Goal: Information Seeking & Learning: Learn about a topic

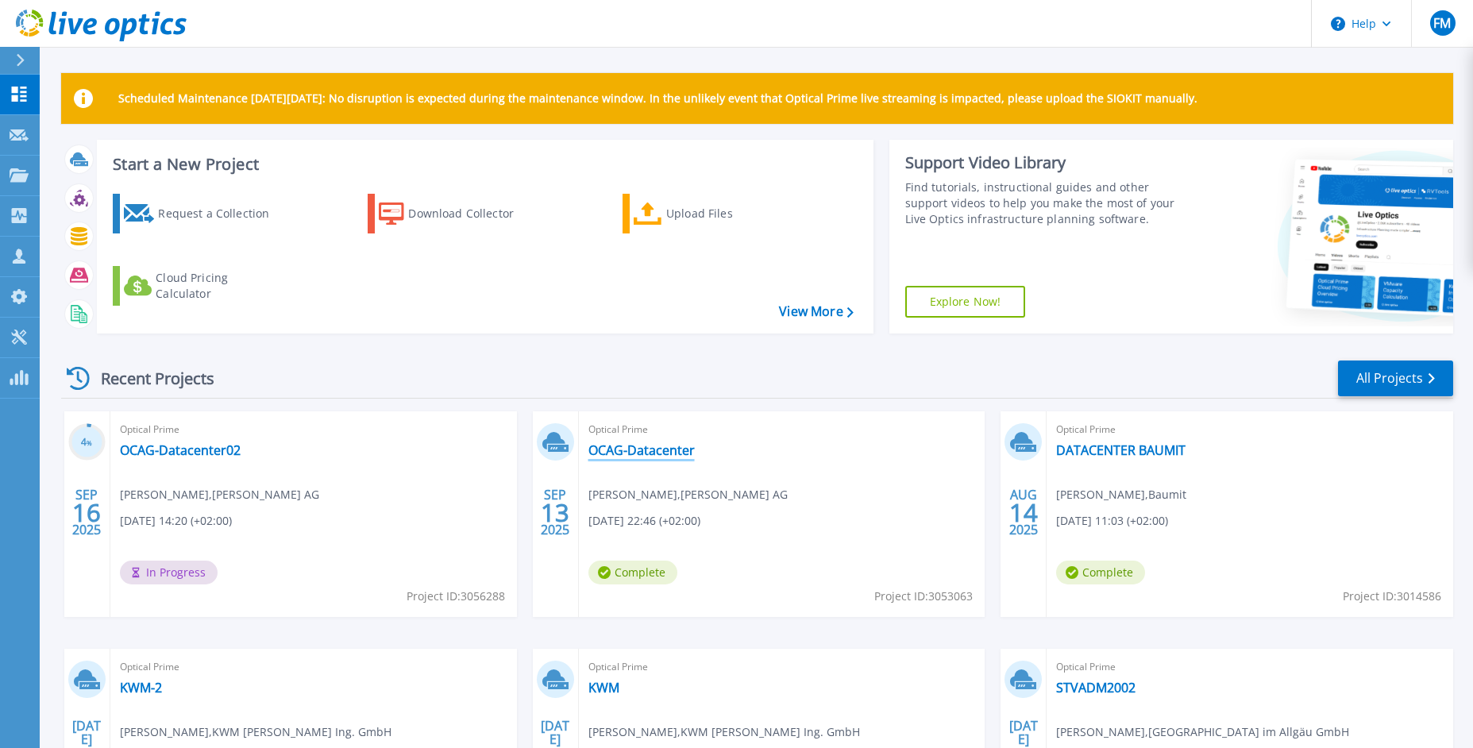
click at [662, 449] on link "OCAG-Datacenter" at bounding box center [641, 450] width 106 height 16
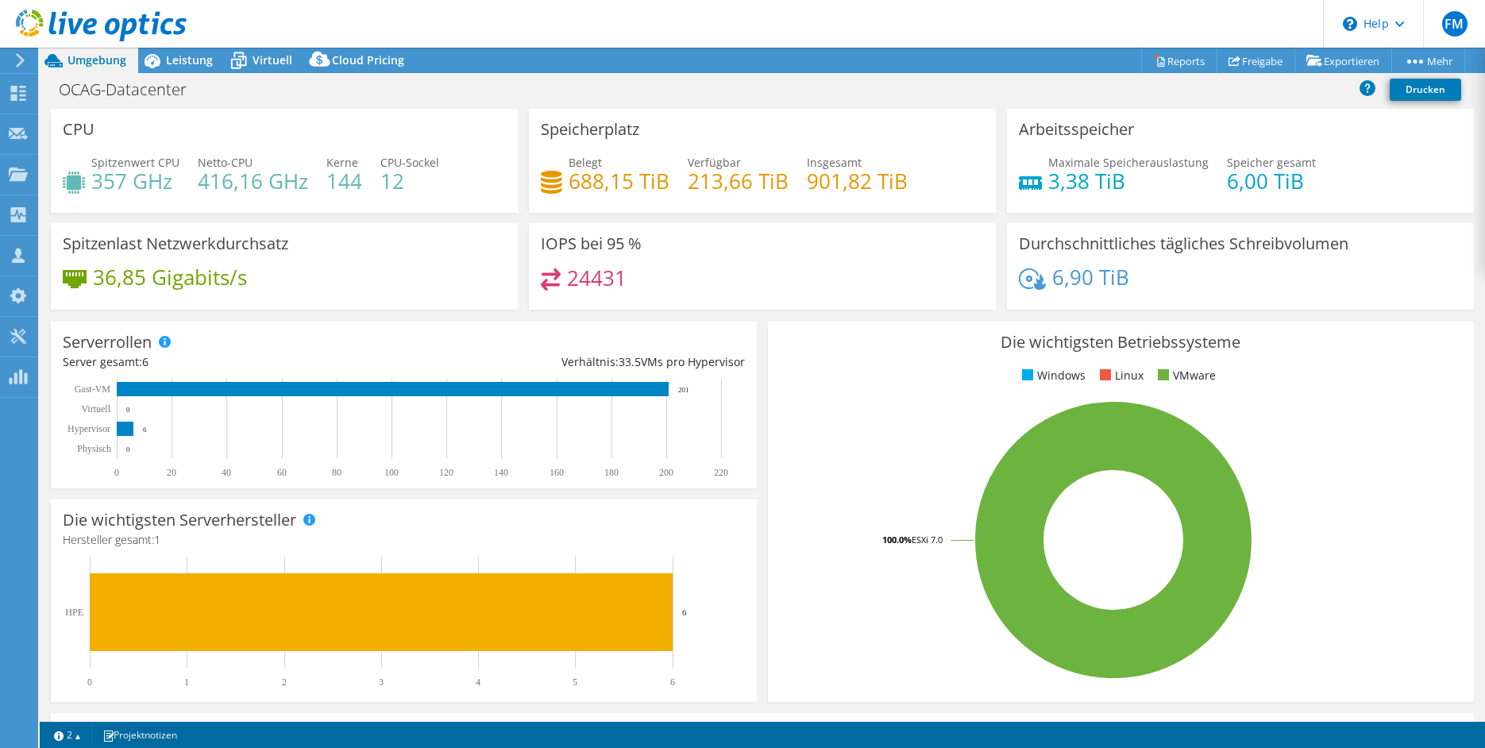
select select "EUFrankfurt"
select select "USD"
click at [211, 68] on div "Leistung" at bounding box center [181, 60] width 87 height 25
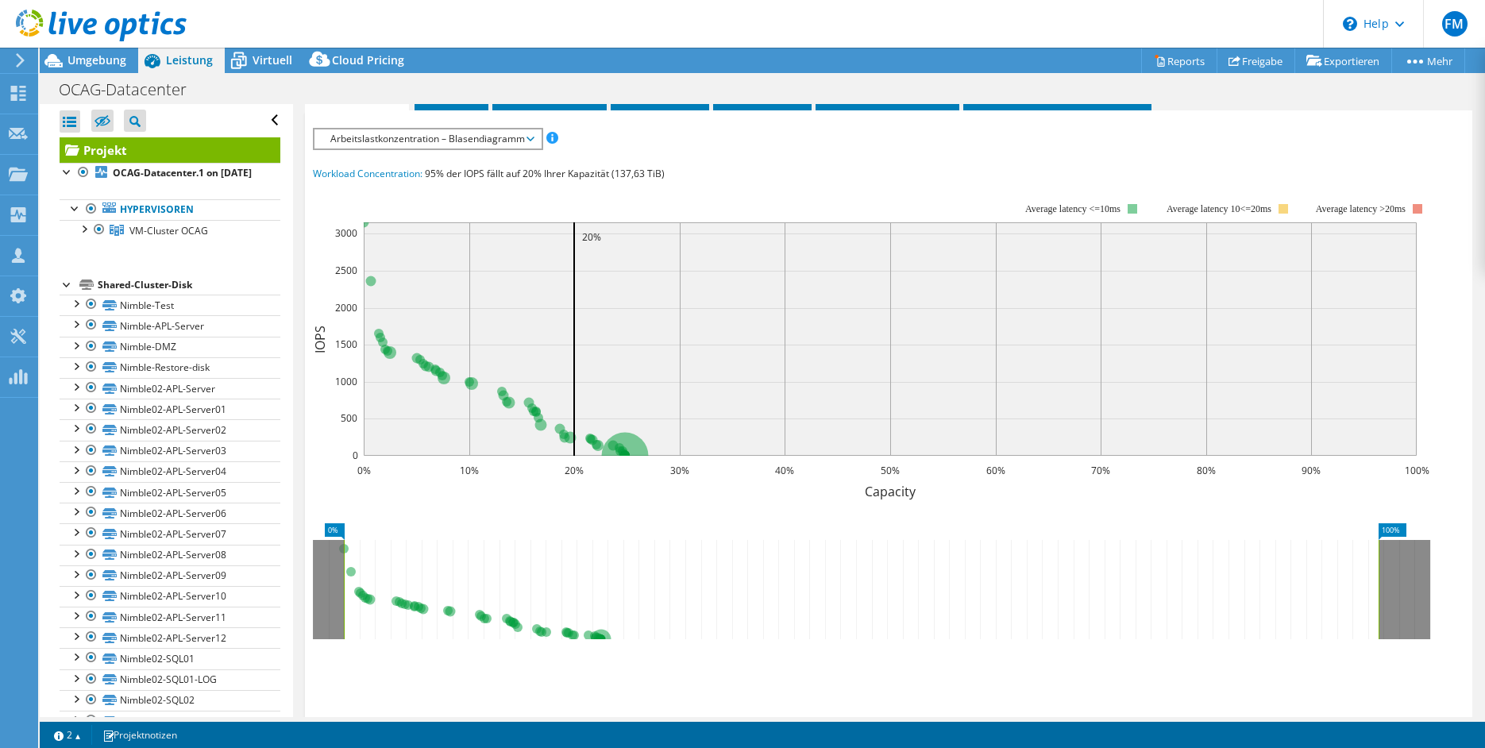
scroll to position [324, 0]
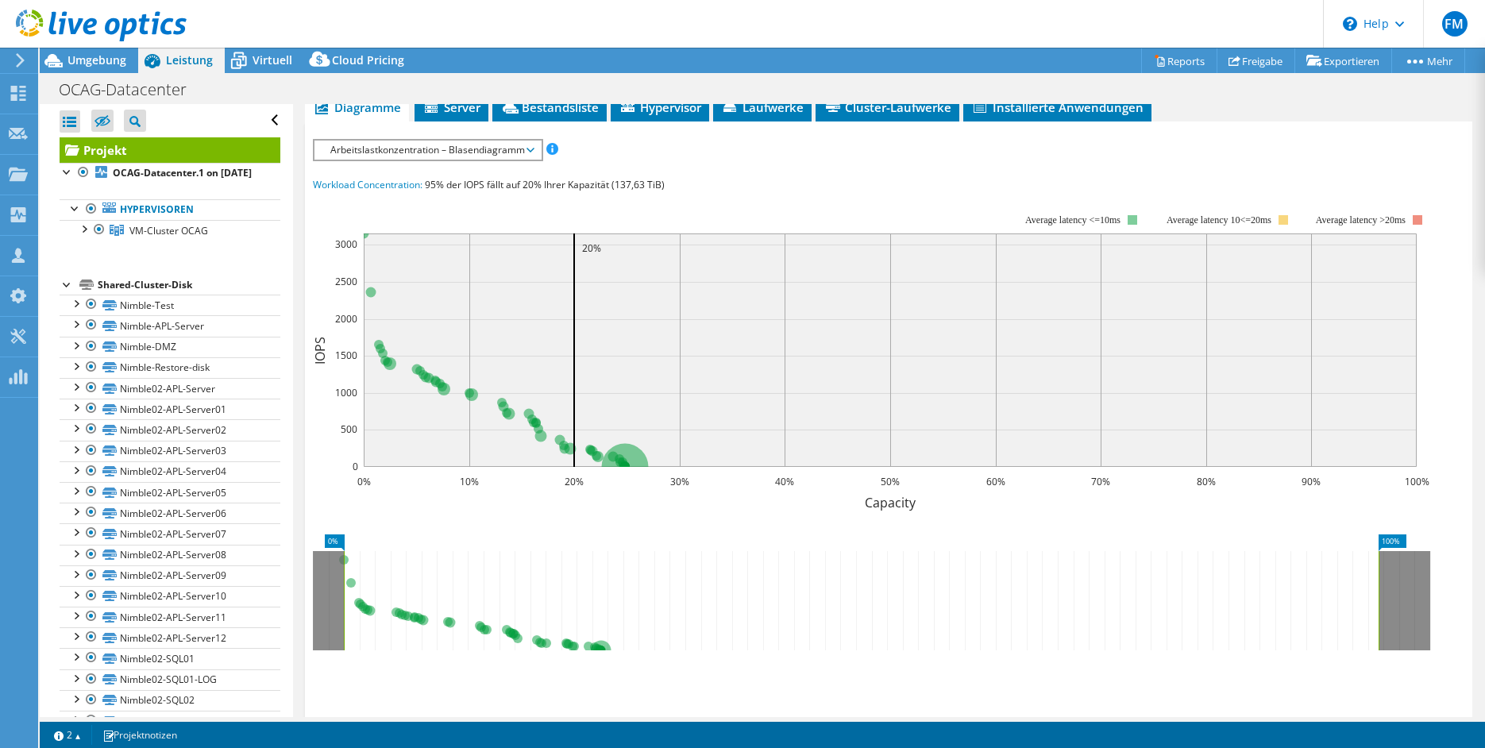
click at [406, 163] on div "IOPS pro Sekunde Disk-Durchsatz IO-Size Latenz Queue-Depth CPU-Prozentwert Arbe…" at bounding box center [889, 433] width 1152 height 588
click at [409, 154] on span "Arbeitslastkonzentration – Blasendiagramm" at bounding box center [427, 150] width 210 height 19
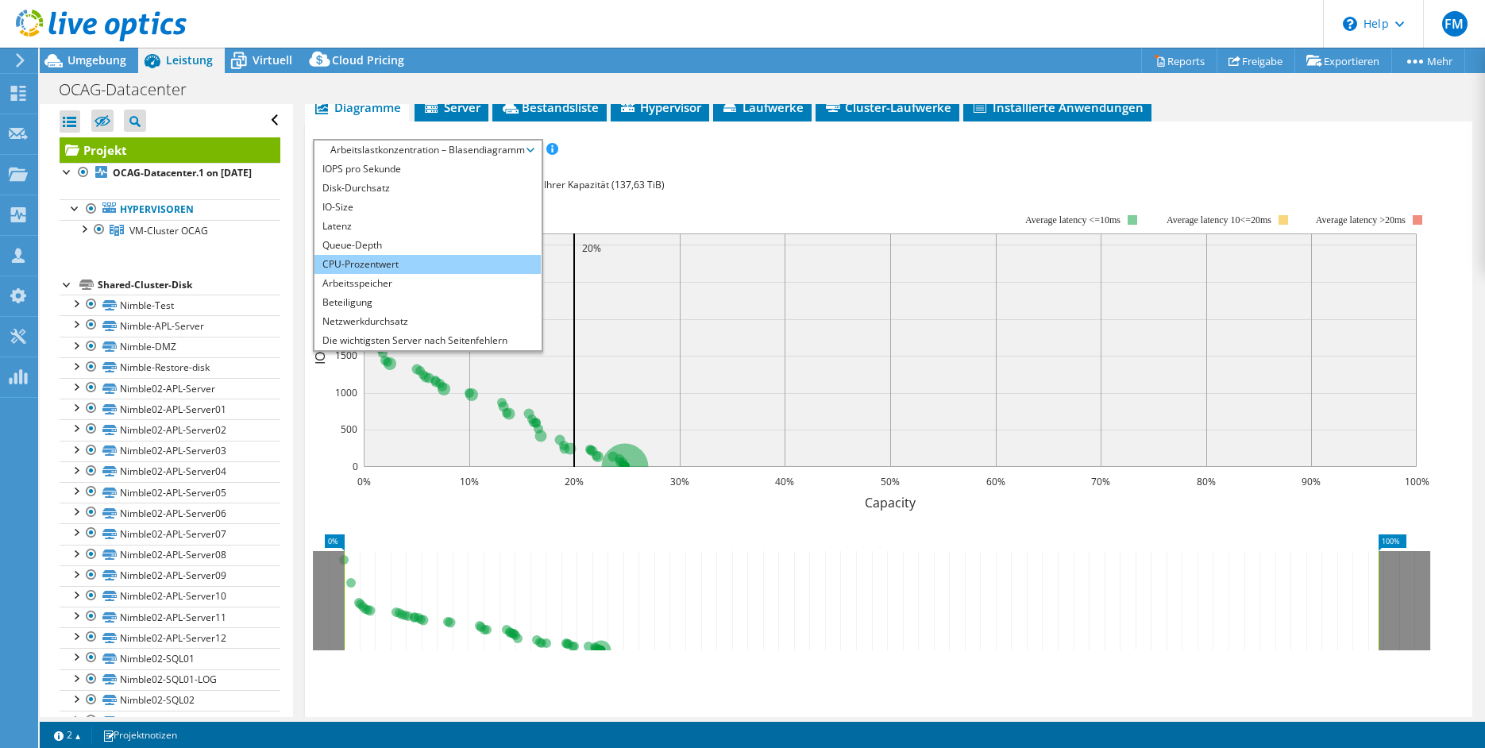
click at [369, 263] on li "CPU-Prozentwert" at bounding box center [427, 264] width 226 height 19
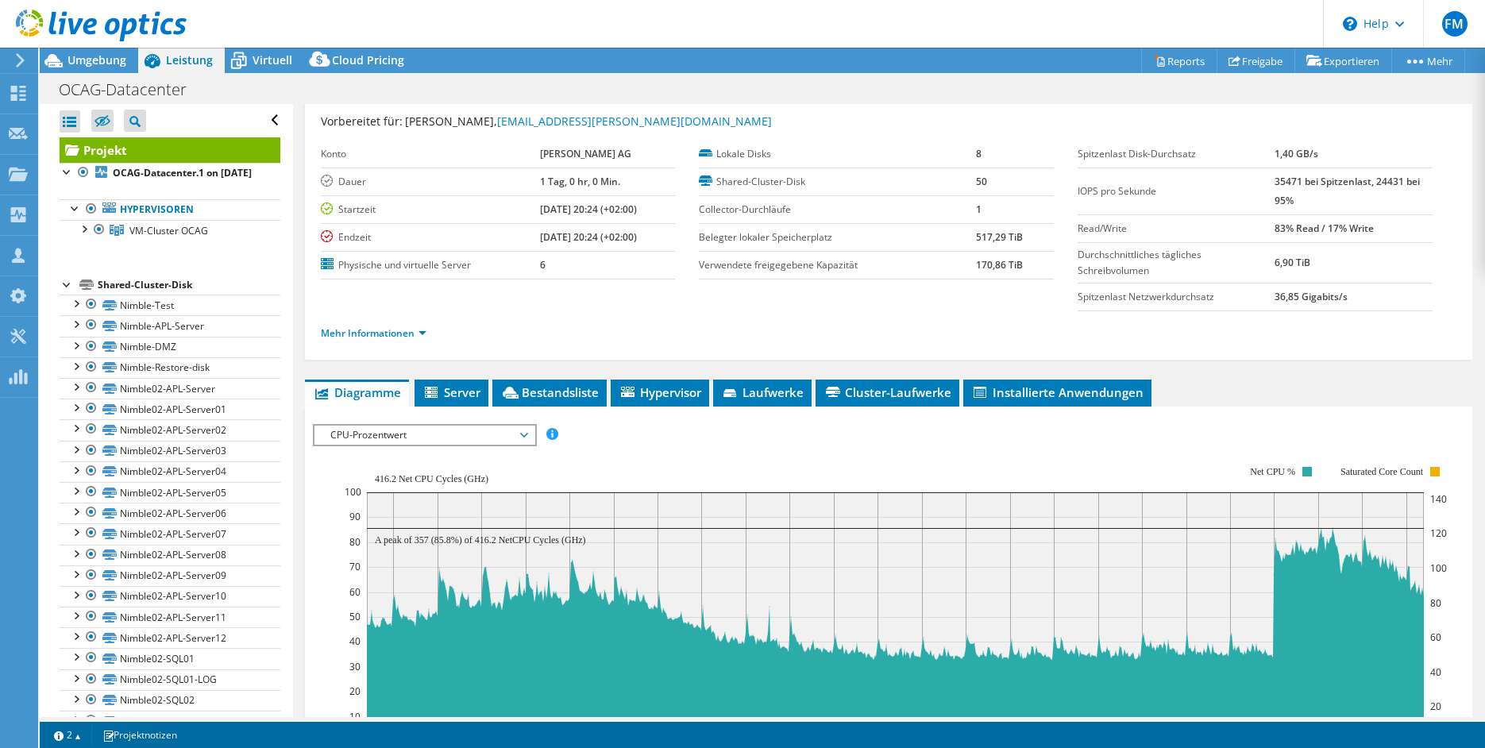
scroll to position [0, 0]
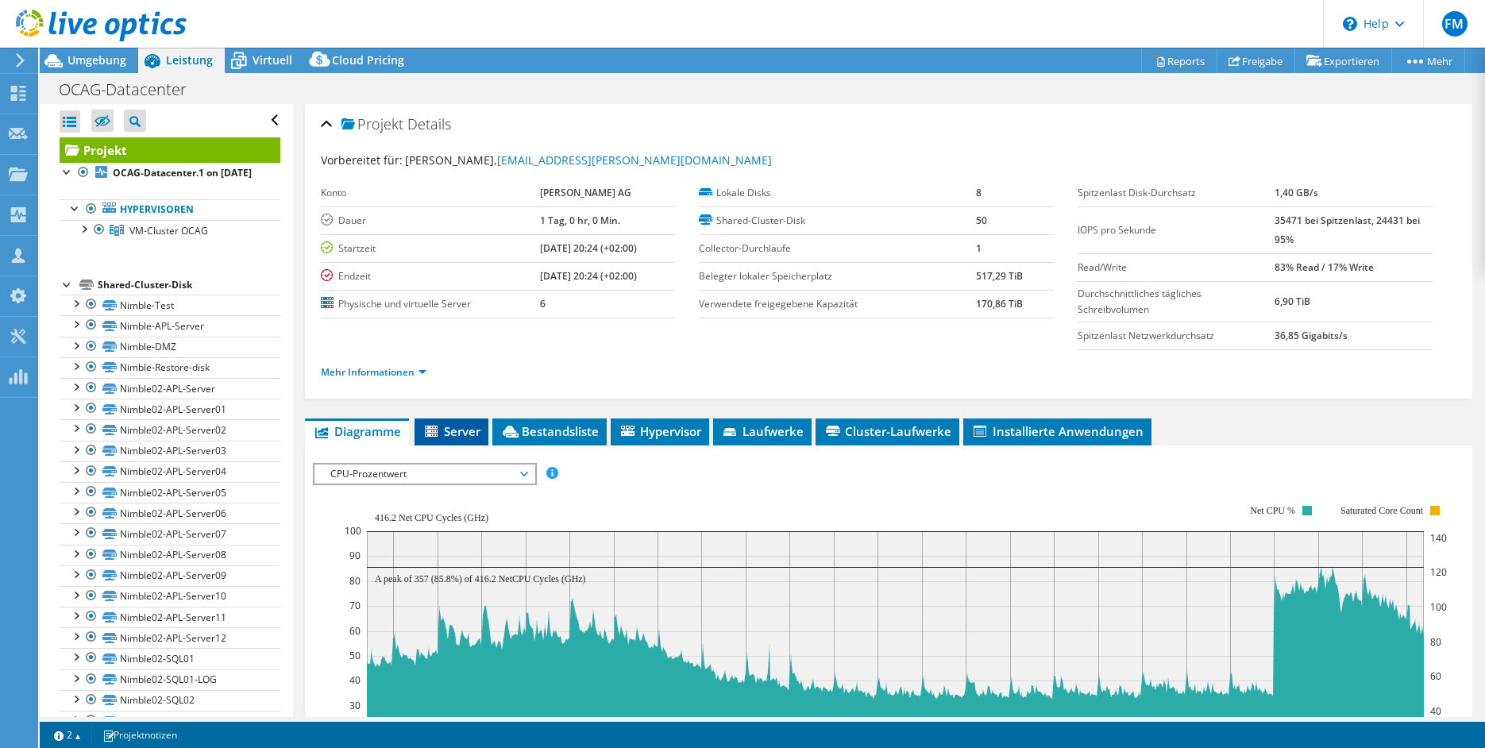
click at [461, 442] on li "Server" at bounding box center [451, 431] width 74 height 27
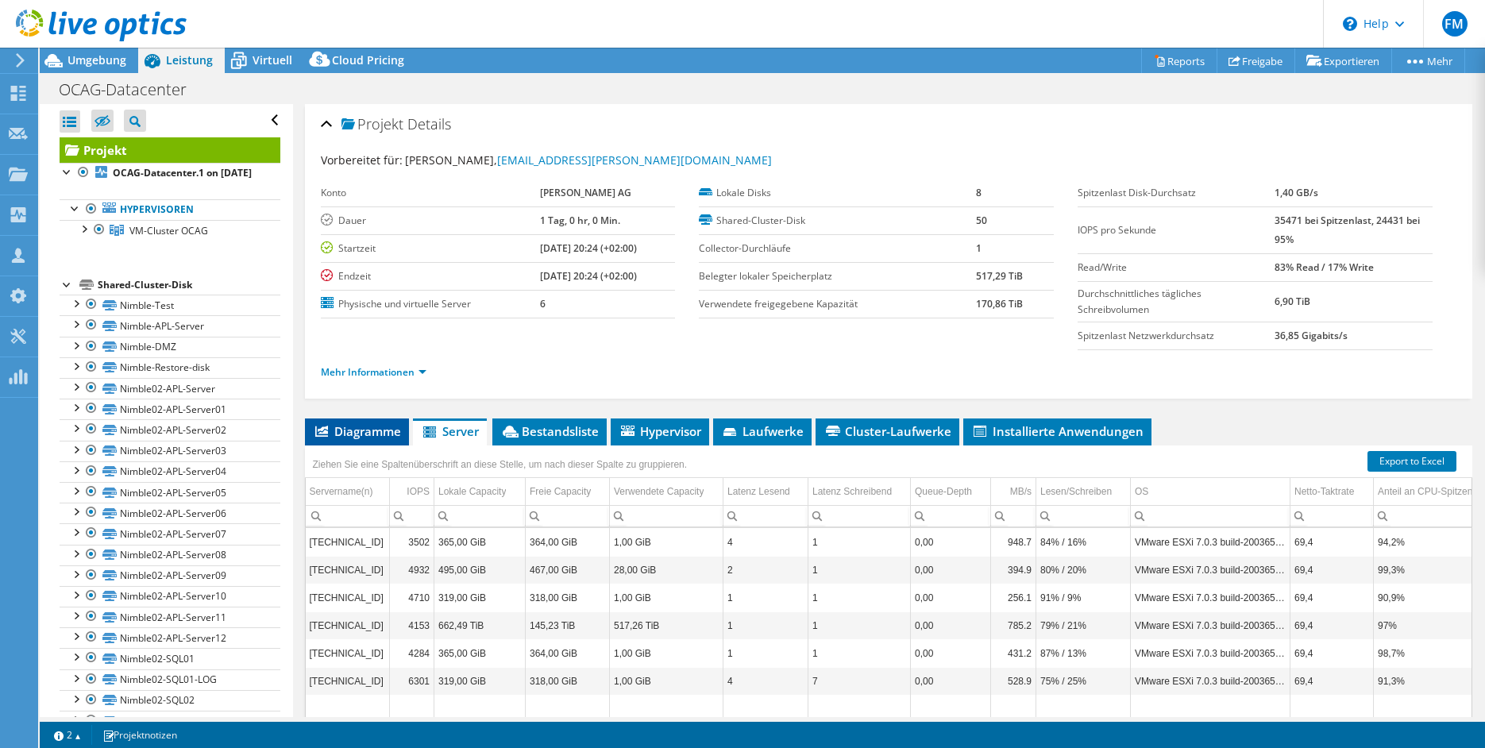
click at [376, 439] on li "Diagramme" at bounding box center [357, 431] width 104 height 27
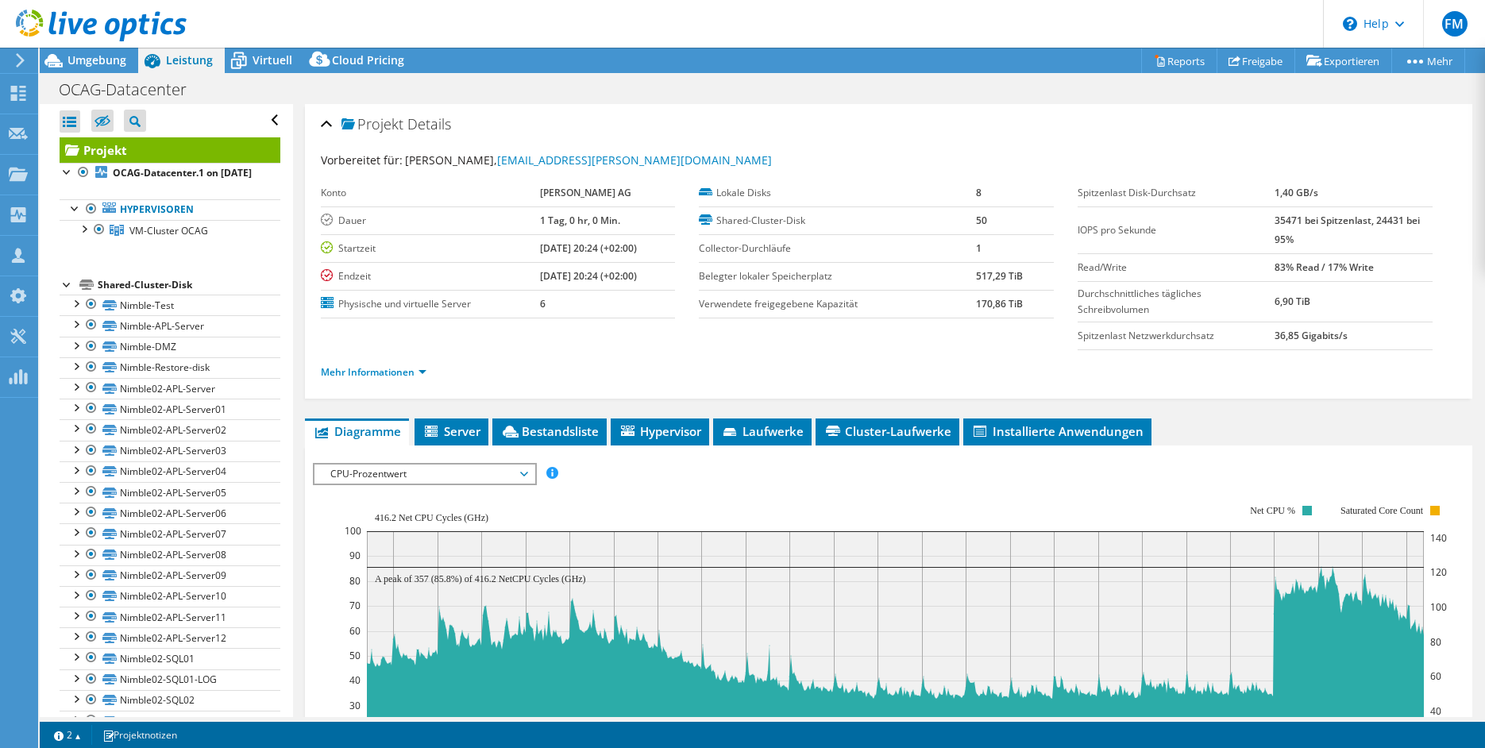
scroll to position [162, 0]
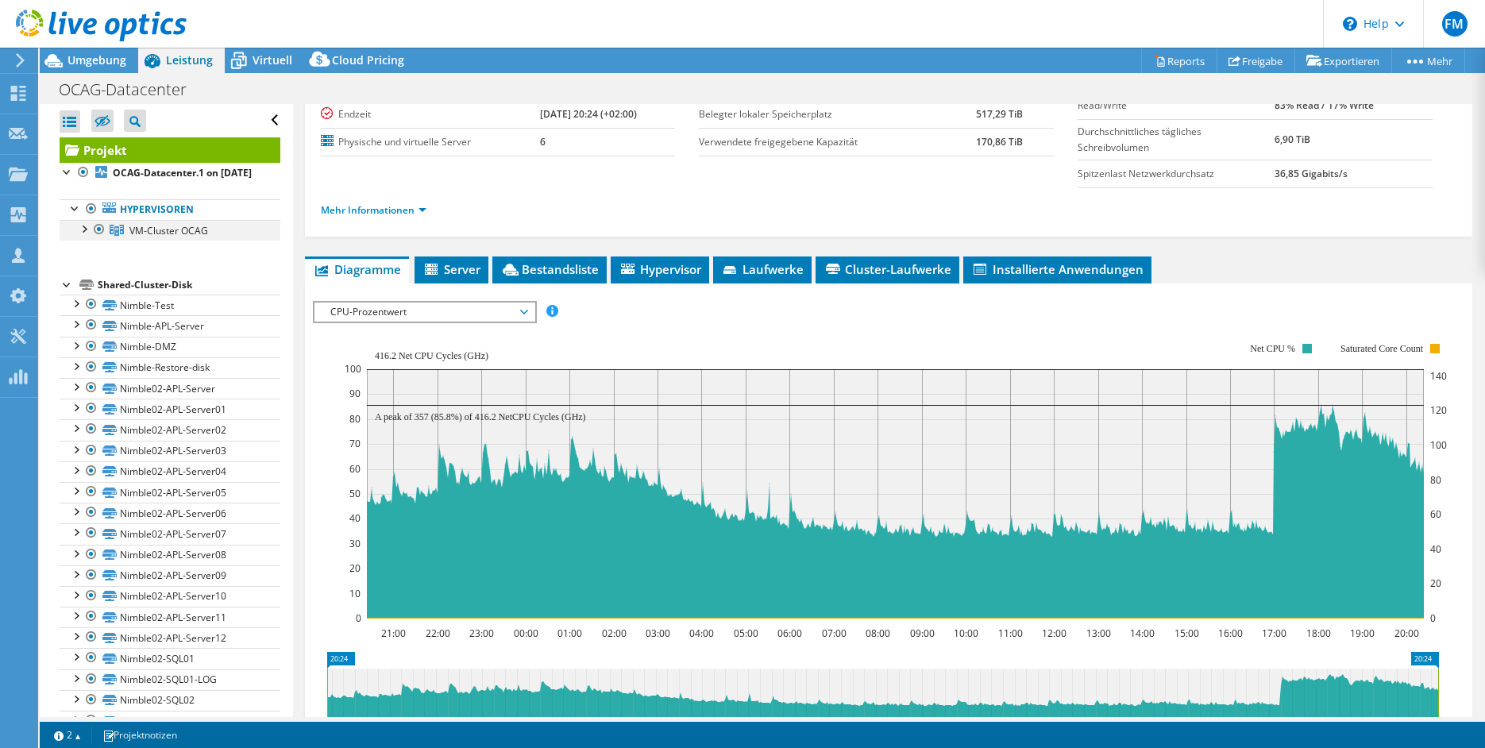
click at [79, 236] on div at bounding box center [83, 228] width 16 height 16
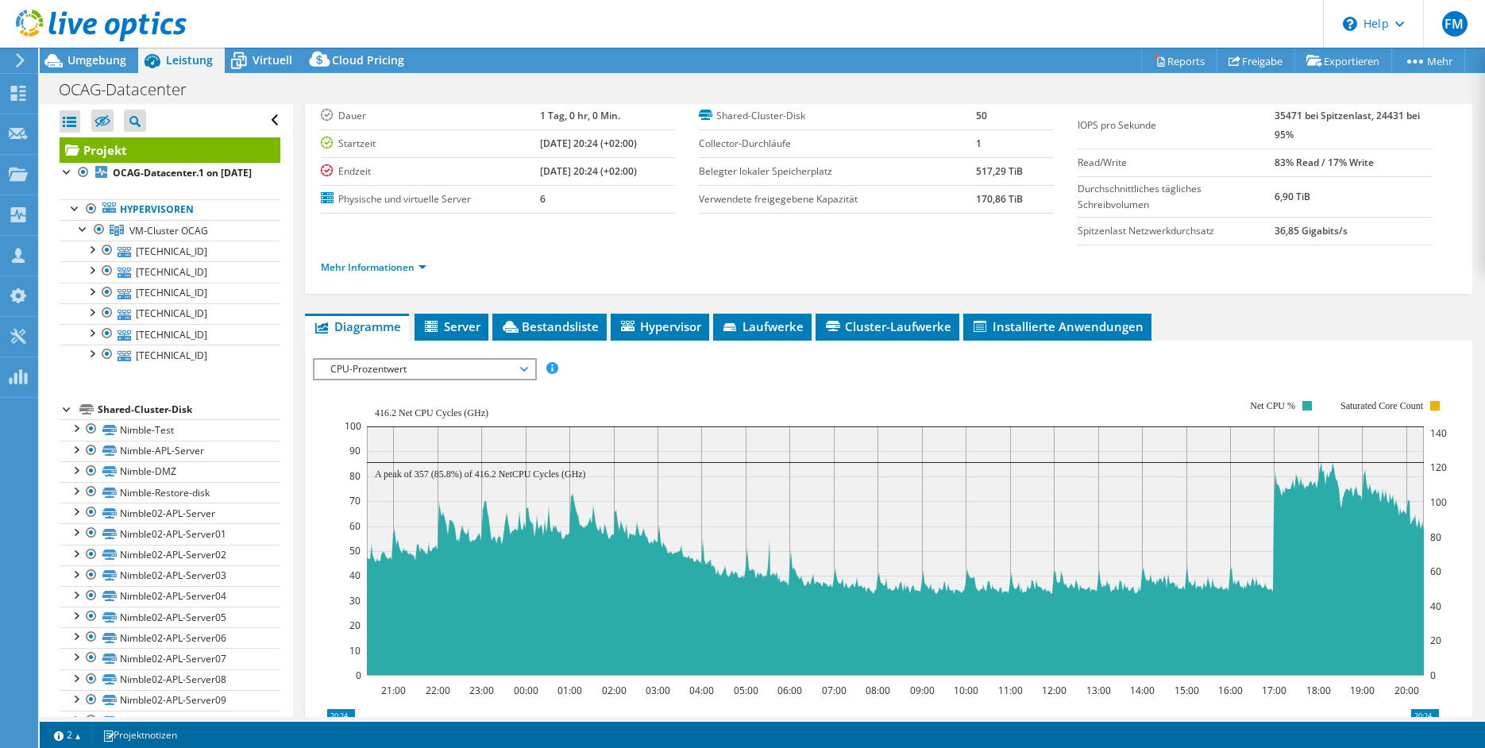
scroll to position [94, 0]
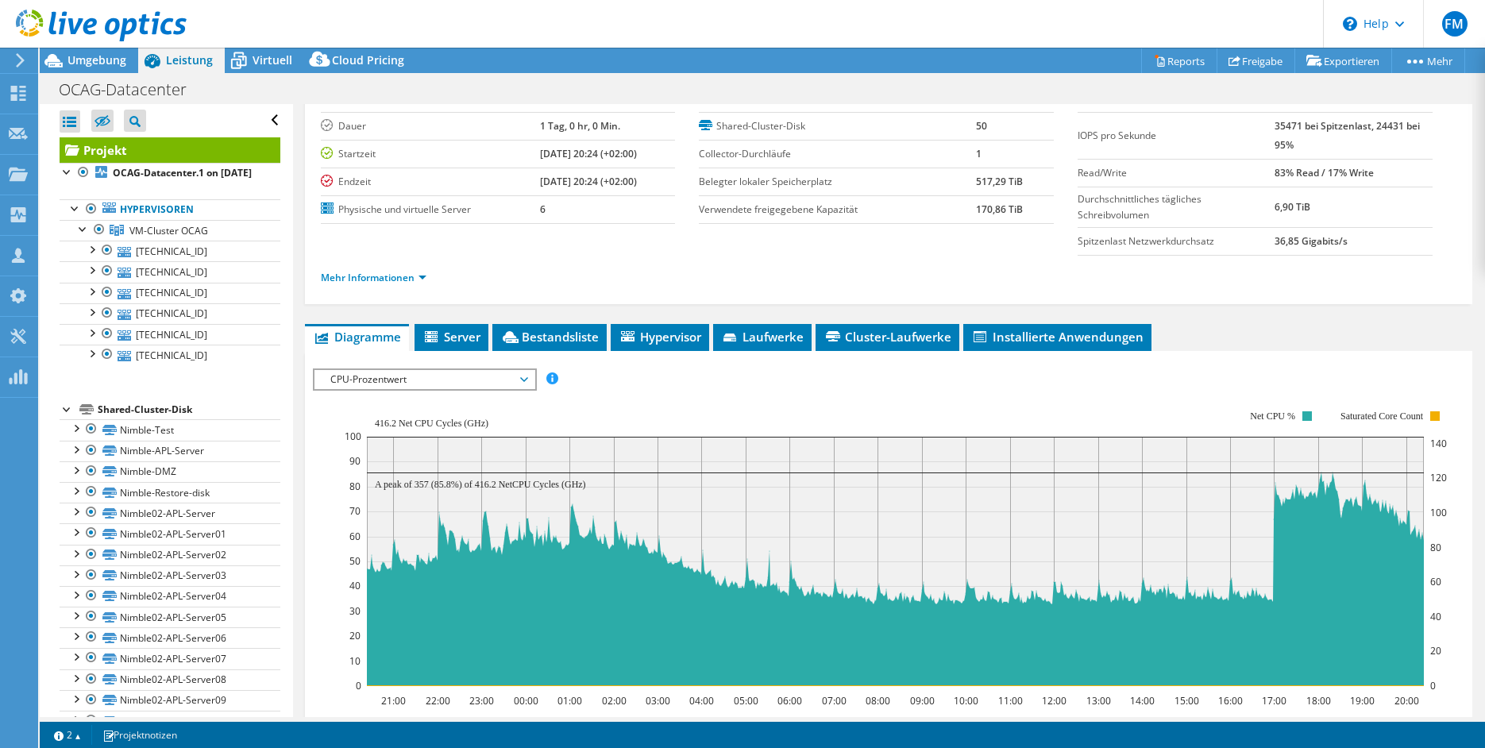
drag, startPoint x: 1263, startPoint y: 246, endPoint x: 1325, endPoint y: 256, distance: 62.8
click at [1334, 248] on tr "Spitzenlast Netzwerkdurchsatz 36,85 Gigabits/s" at bounding box center [1254, 241] width 355 height 28
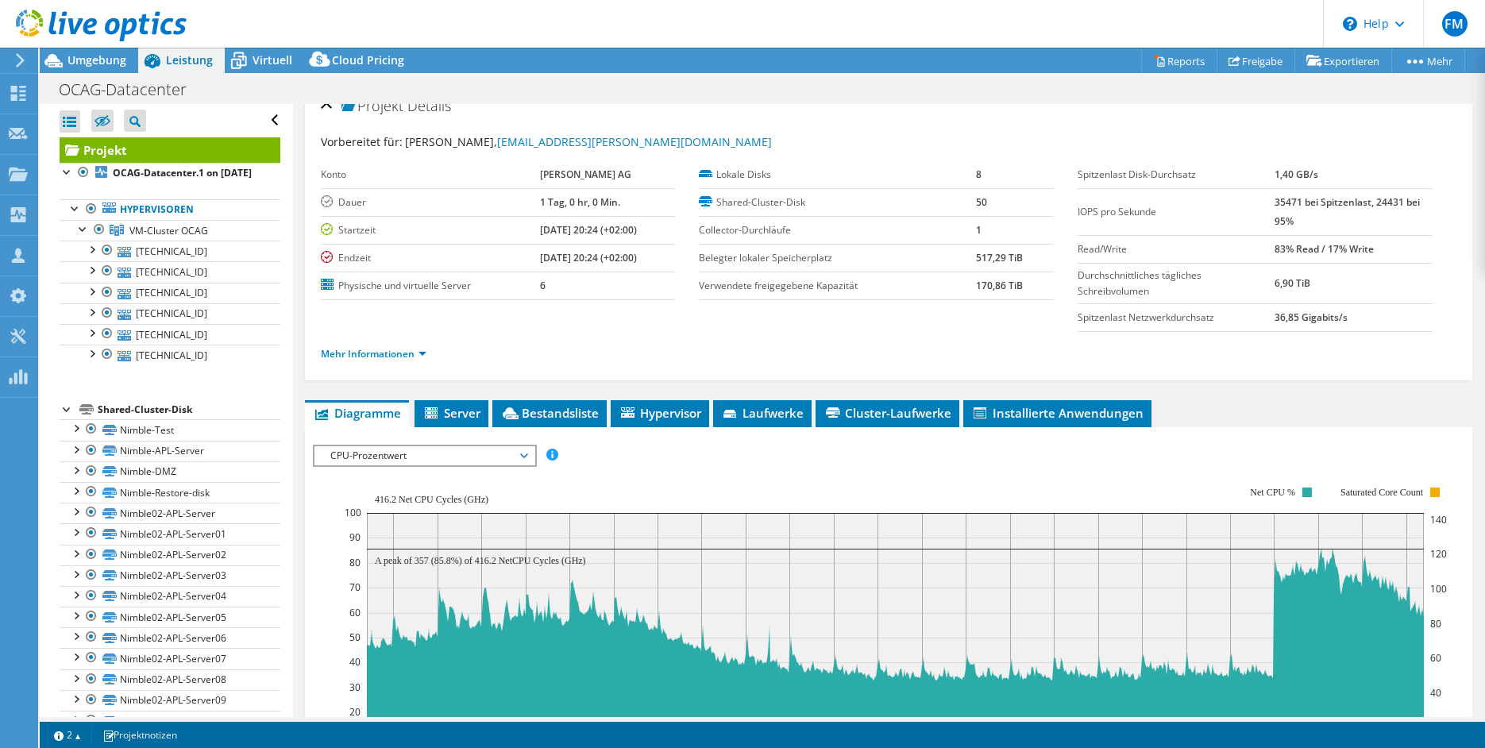
scroll to position [0, 0]
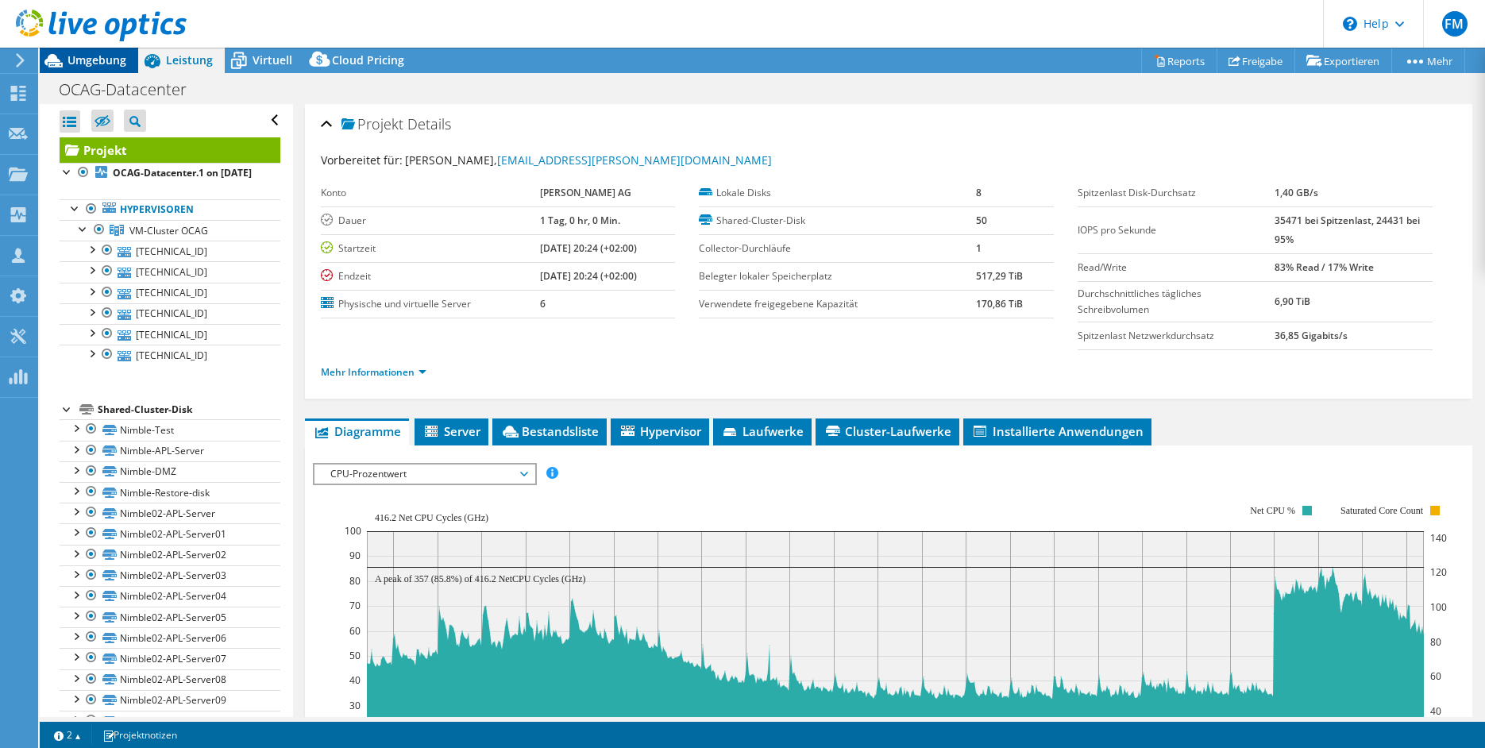
click at [79, 65] on span "Umgebung" at bounding box center [96, 59] width 59 height 15
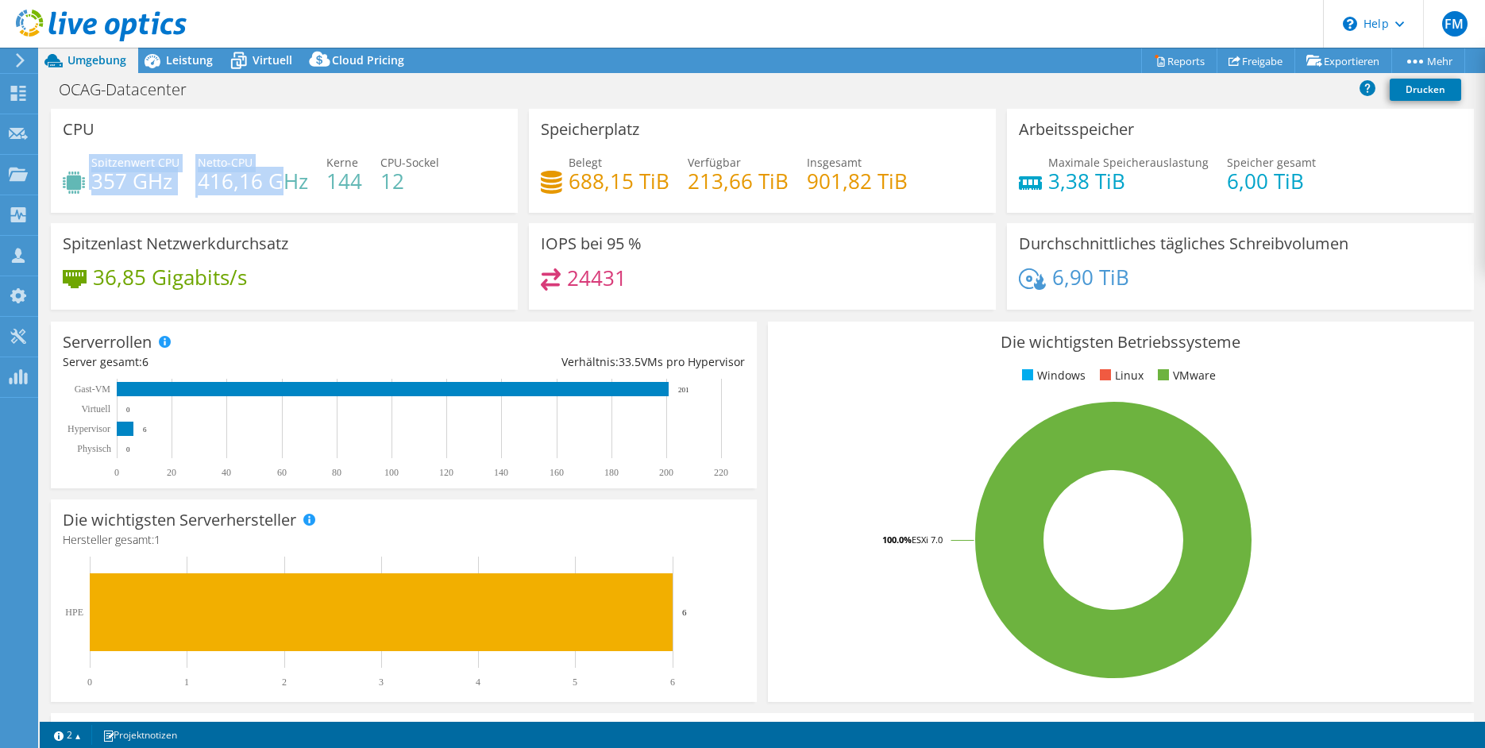
drag, startPoint x: 86, startPoint y: 183, endPoint x: 281, endPoint y: 188, distance: 195.4
click at [281, 188] on div "Spitzenwert CPU 357 GHz Netto-CPU 416,16 GHz Kerne 144 CPU-Sockel 12" at bounding box center [284, 180] width 443 height 52
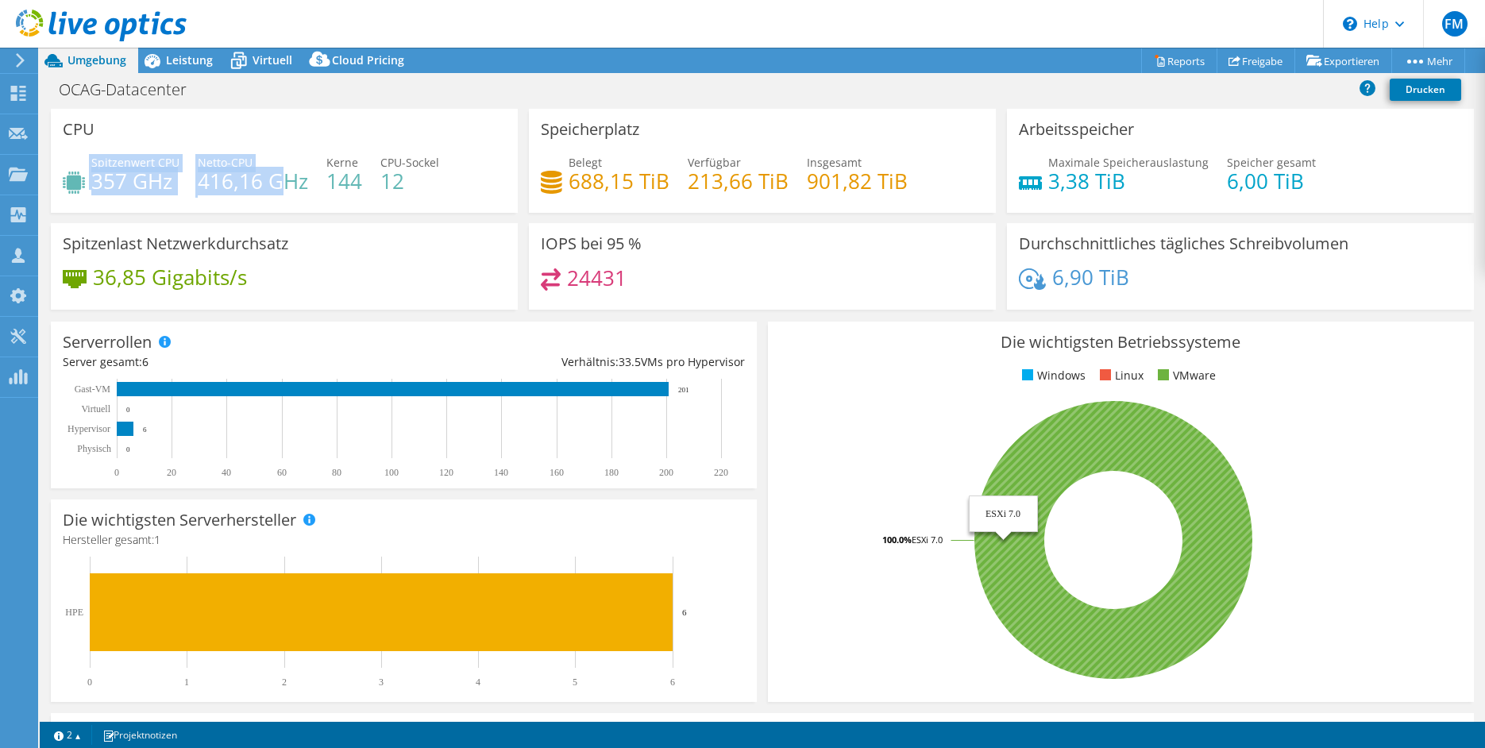
drag, startPoint x: 910, startPoint y: 542, endPoint x: 958, endPoint y: 538, distance: 48.6
click at [930, 542] on tspan "ESXi 7.0" at bounding box center [927, 540] width 31 height 12
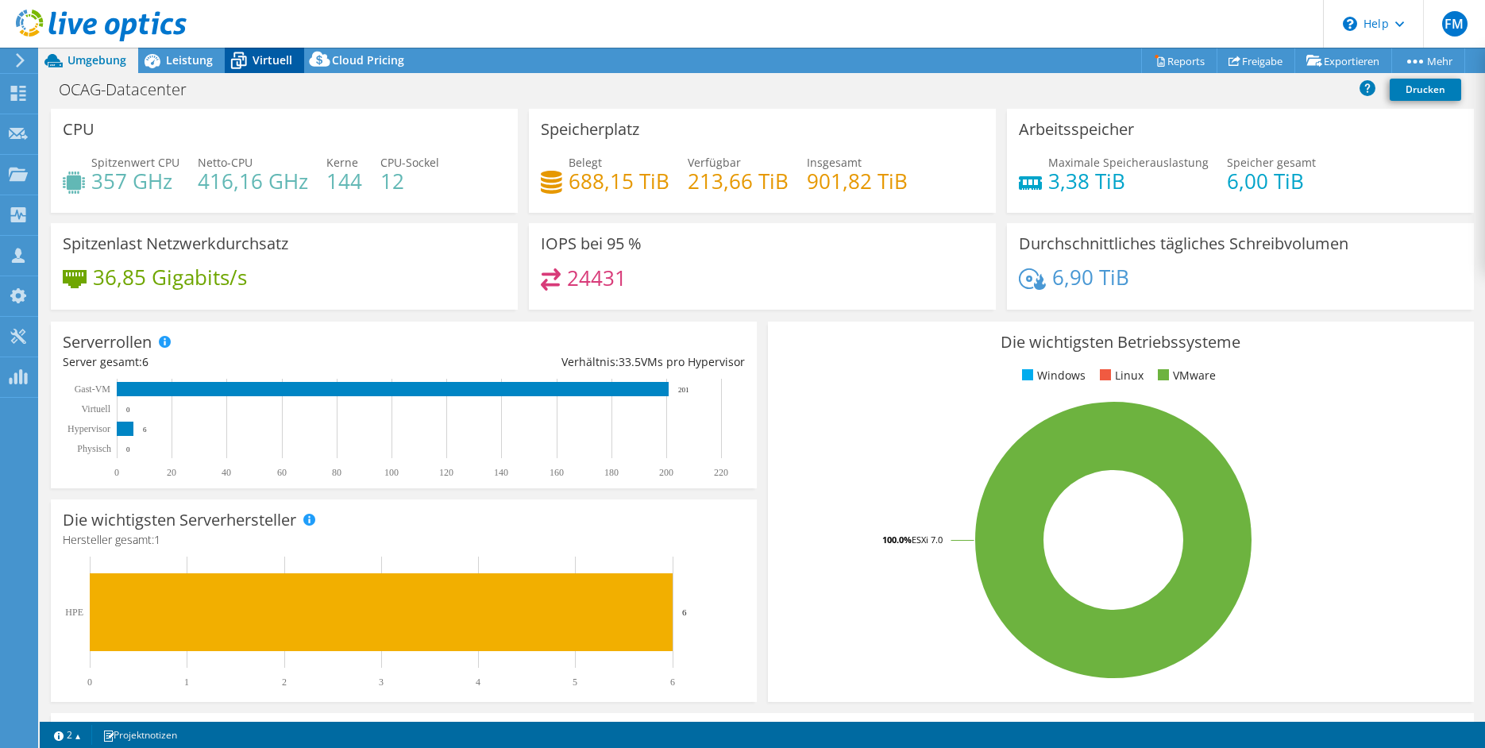
drag, startPoint x: 263, startPoint y: 60, endPoint x: 238, endPoint y: 57, distance: 24.8
click at [262, 60] on span "Virtuell" at bounding box center [272, 59] width 40 height 15
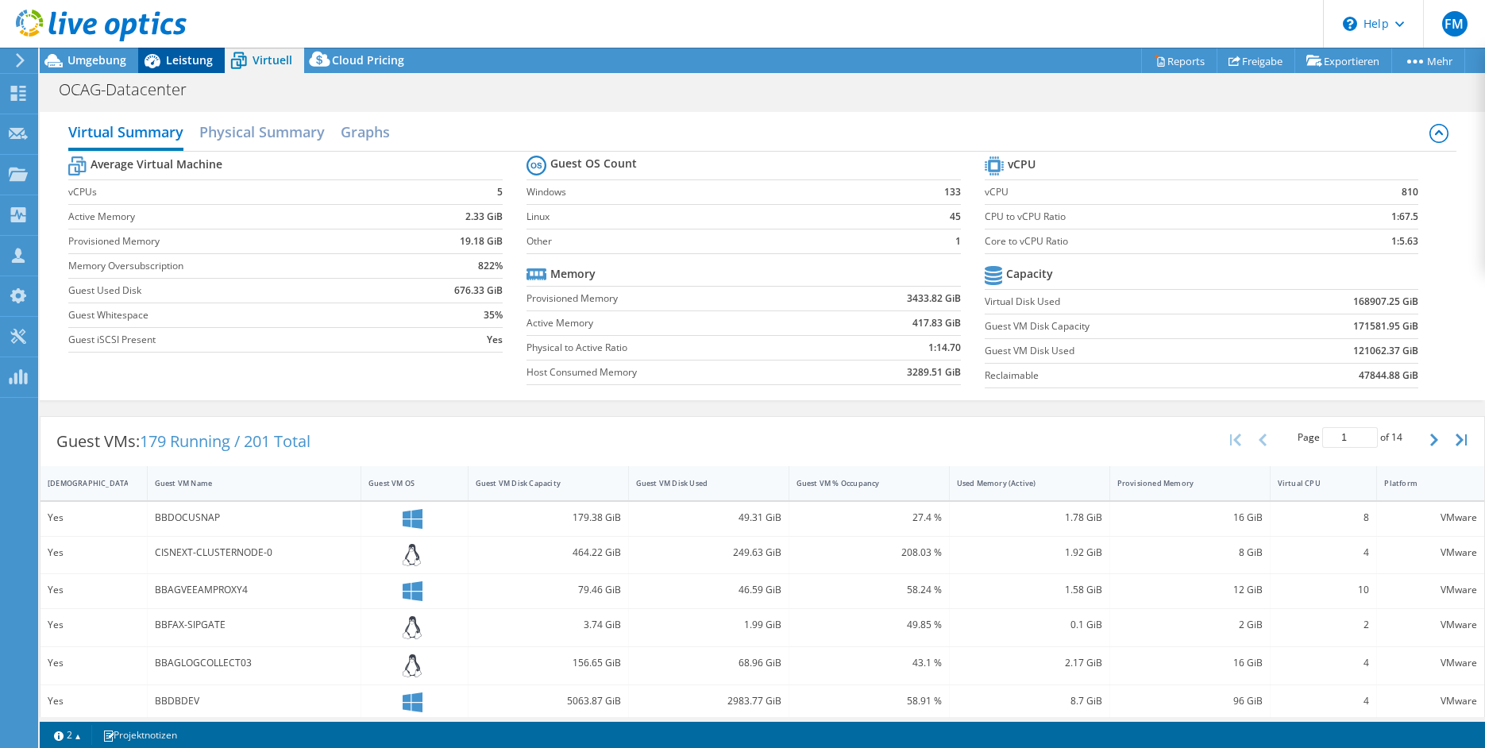
click at [202, 71] on div "Leistung" at bounding box center [181, 60] width 87 height 25
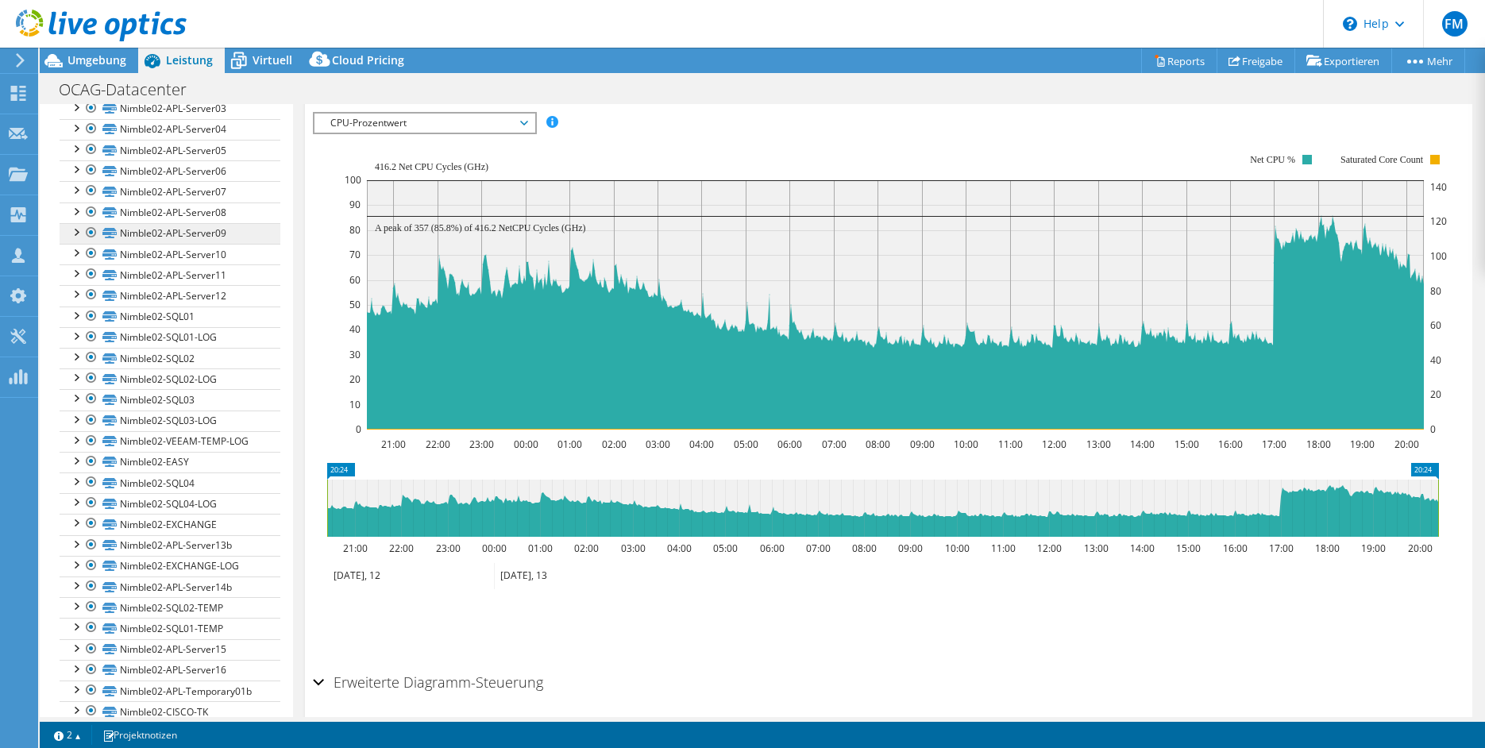
scroll to position [318, 0]
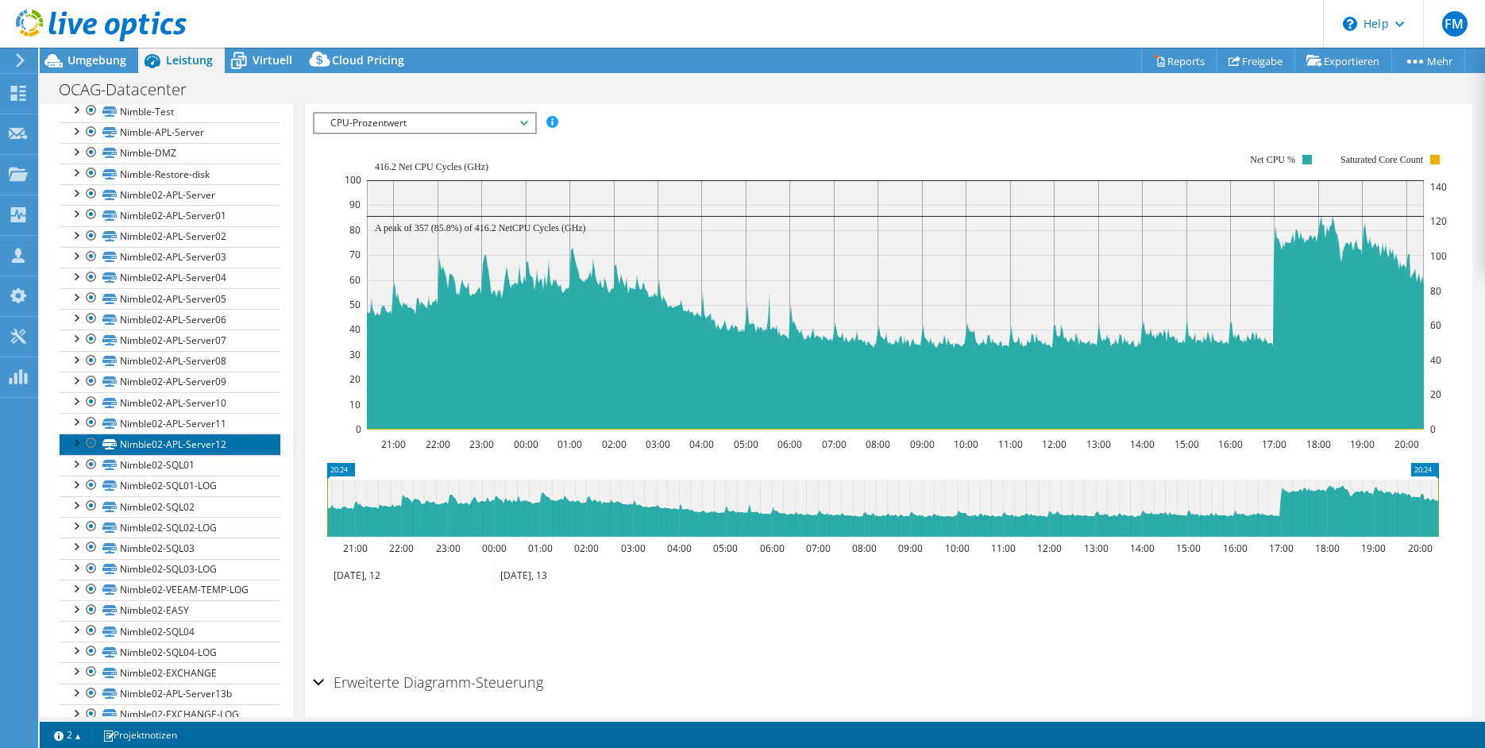
click at [164, 454] on link "Nimble02-APL-Server12" at bounding box center [170, 444] width 221 height 21
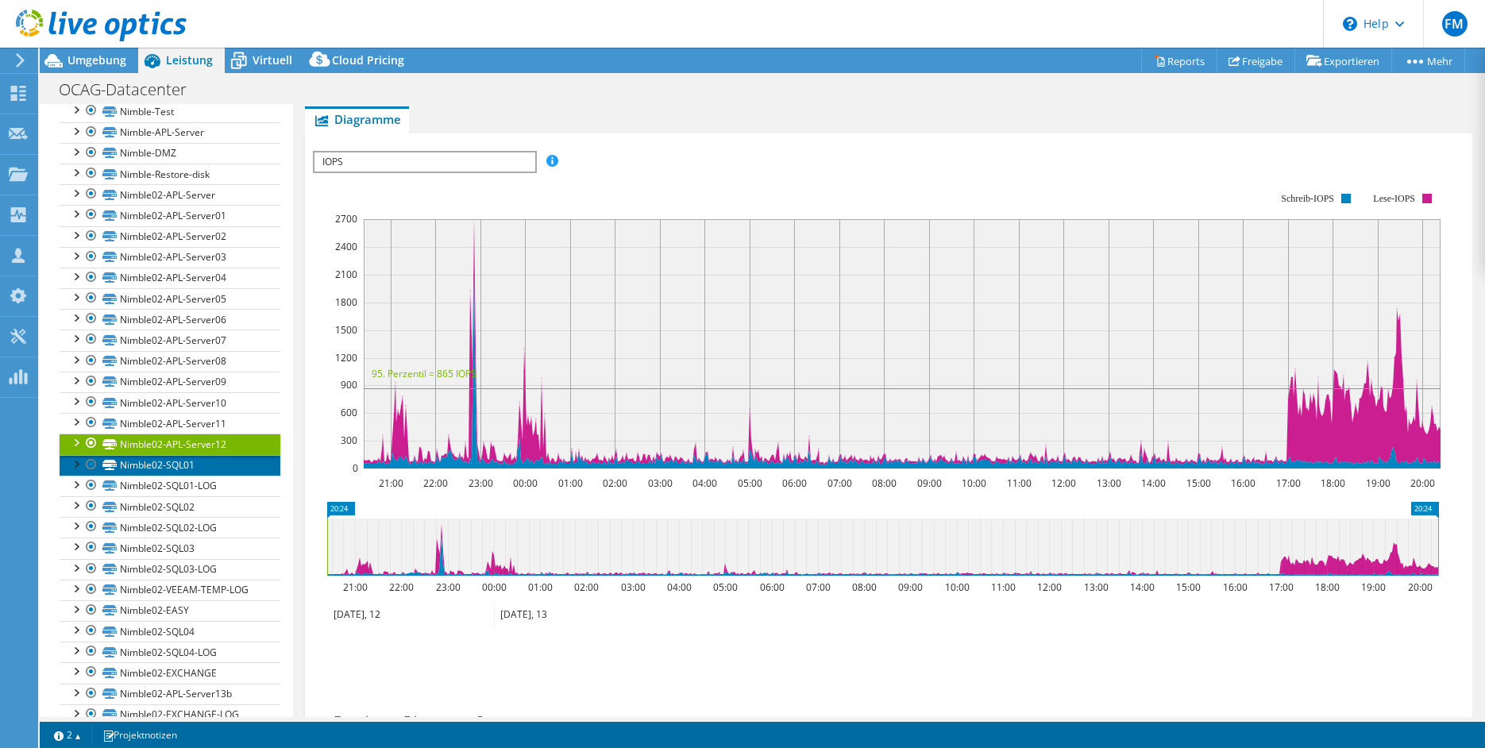
scroll to position [346, 0]
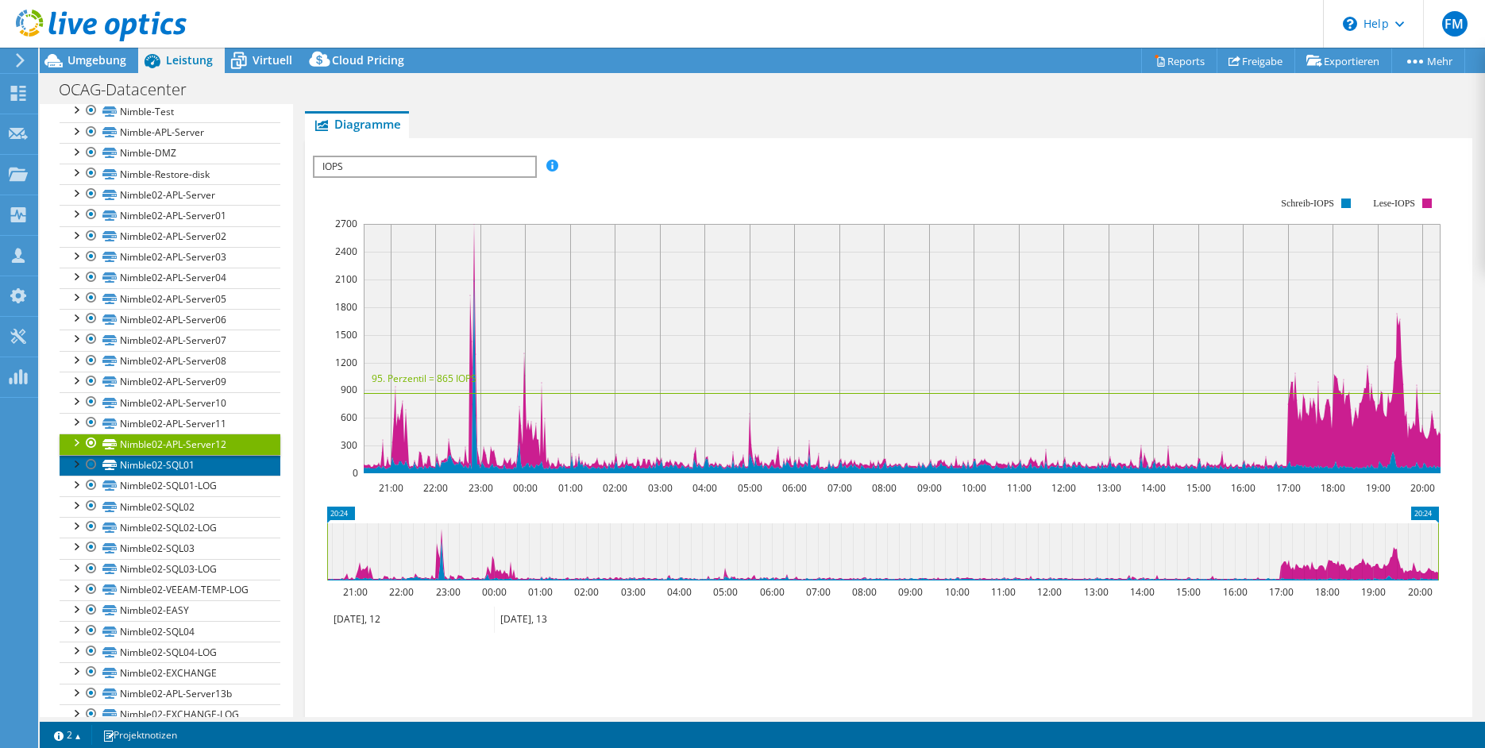
click at [161, 476] on link "Nimble02-SQL01" at bounding box center [170, 465] width 221 height 21
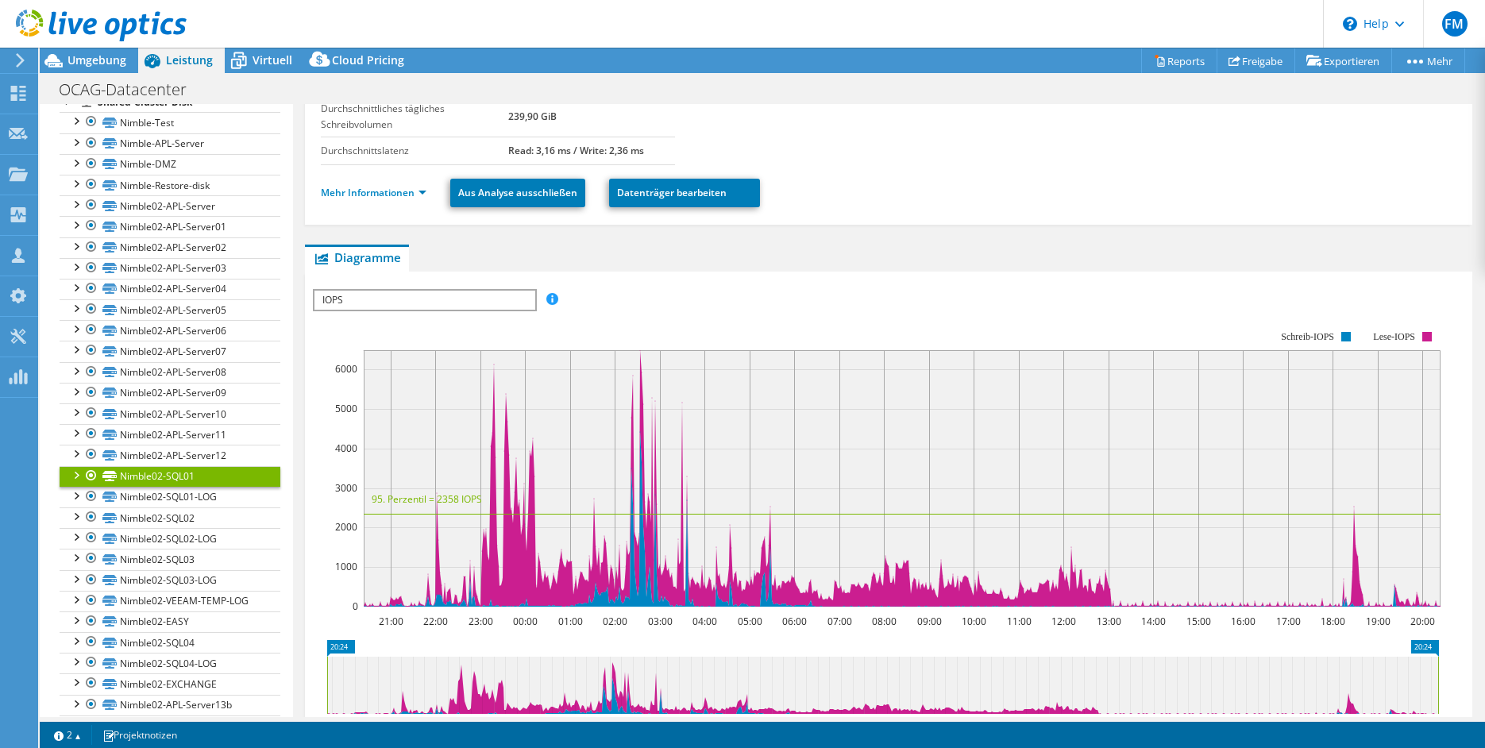
scroll to position [305, 0]
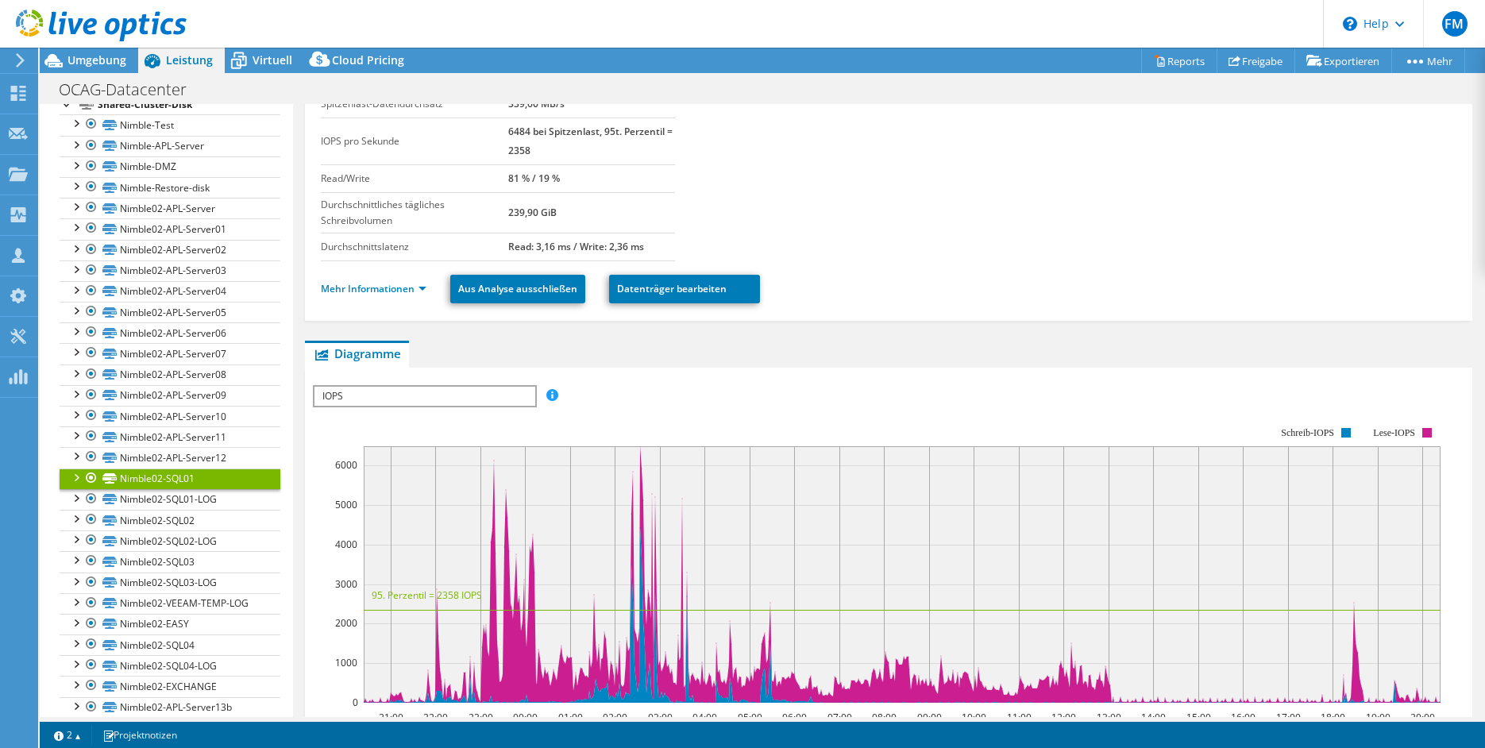
click at [364, 396] on span "IOPS" at bounding box center [424, 396] width 220 height 19
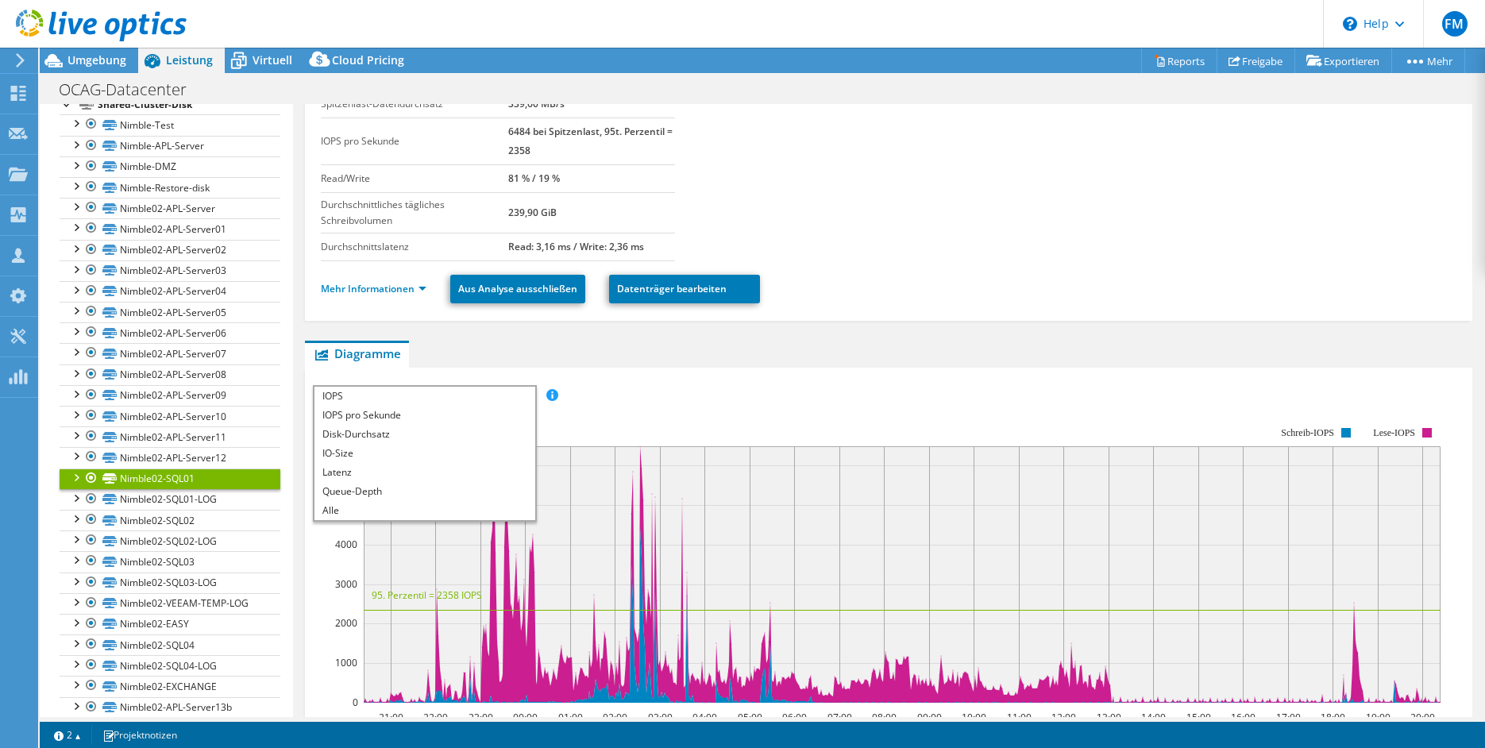
click at [665, 394] on div "IOPS pro Sekunde Disk-Durchsatz IO-Size Latenz Queue-Depth CPU-Prozentwert Arbe…" at bounding box center [889, 395] width 1152 height 21
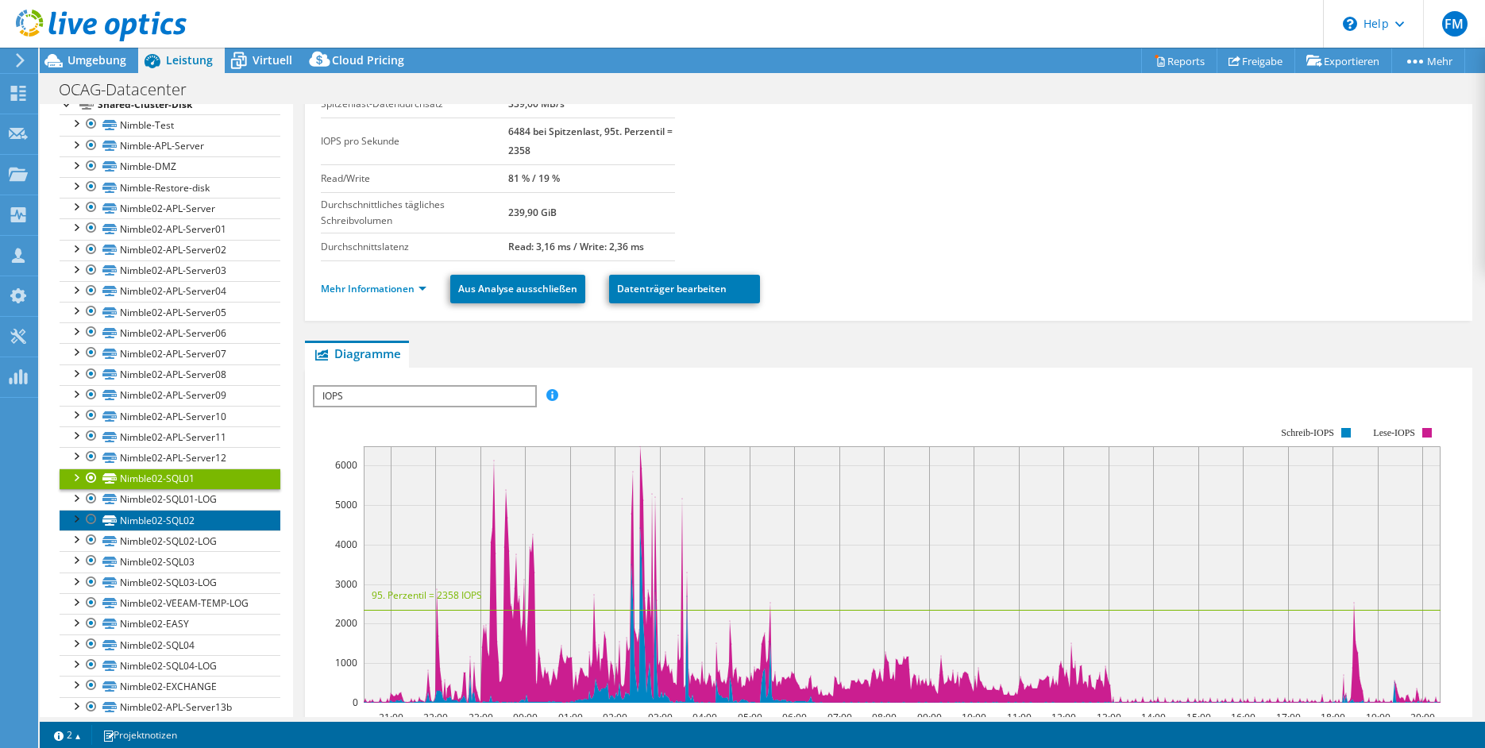
click at [176, 530] on link "Nimble02-SQL02" at bounding box center [170, 520] width 221 height 21
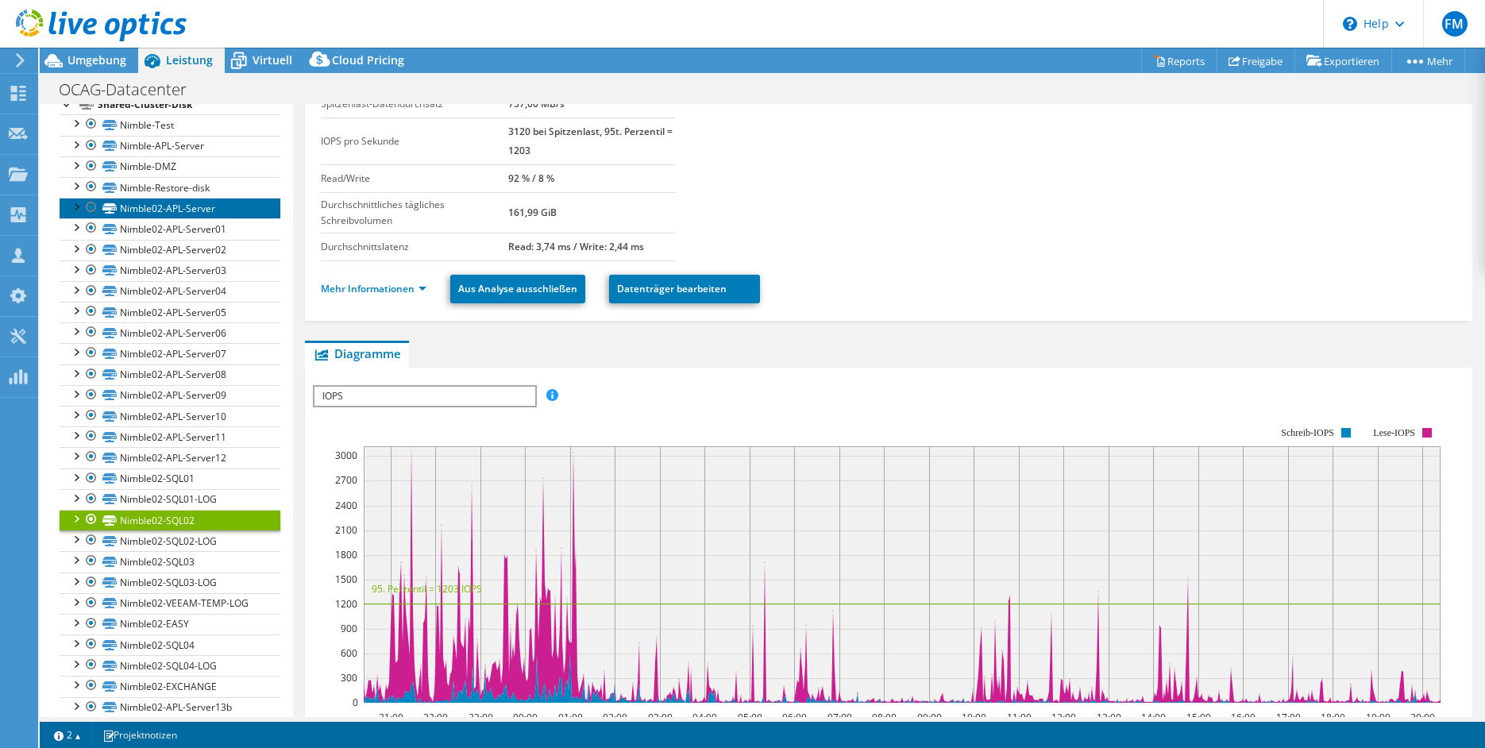
click at [174, 218] on link "Nimble02-APL-Server" at bounding box center [170, 208] width 221 height 21
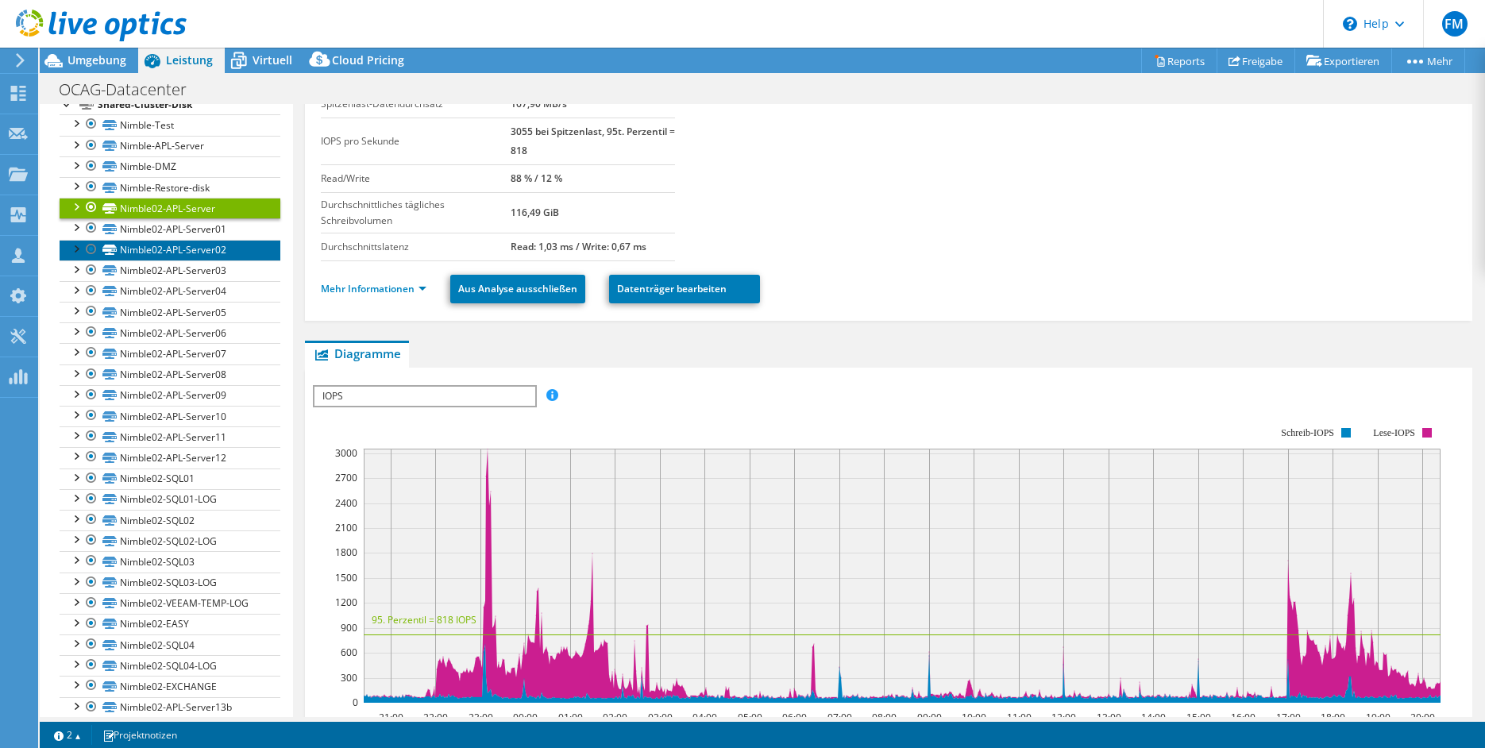
click at [190, 254] on link "Nimble02-APL-Server02" at bounding box center [170, 250] width 221 height 21
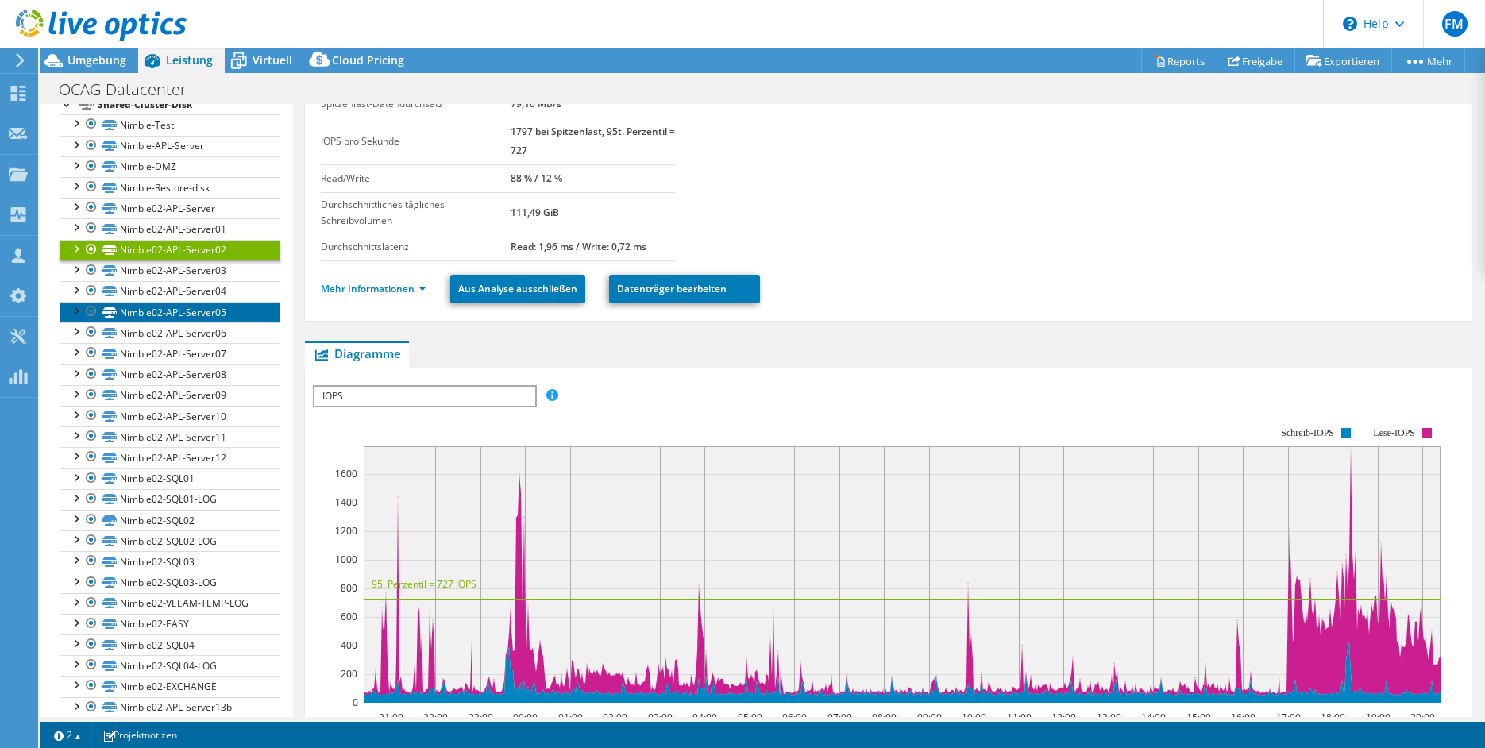
click at [203, 322] on link "Nimble02-APL-Server05" at bounding box center [170, 312] width 221 height 21
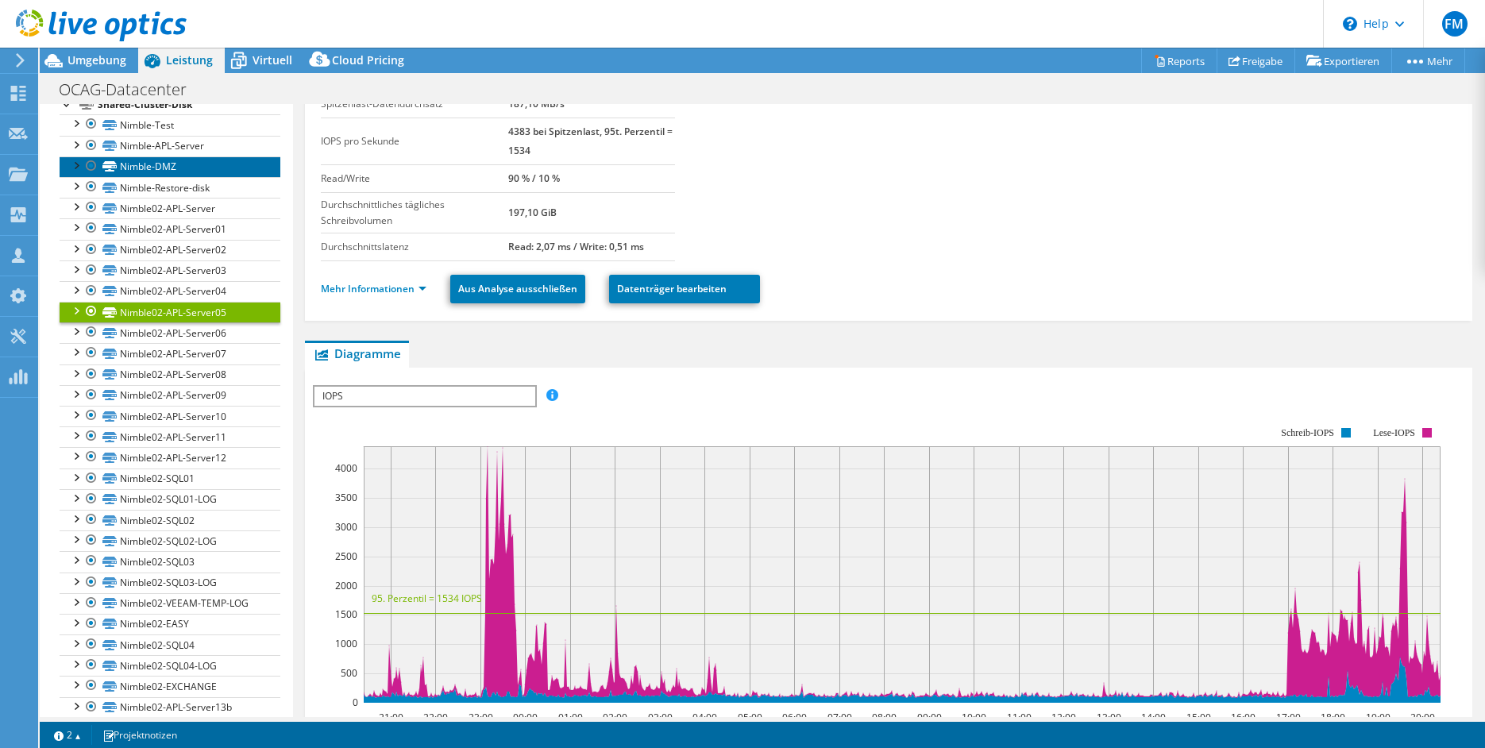
click at [205, 177] on link "Nimble-DMZ" at bounding box center [170, 166] width 221 height 21
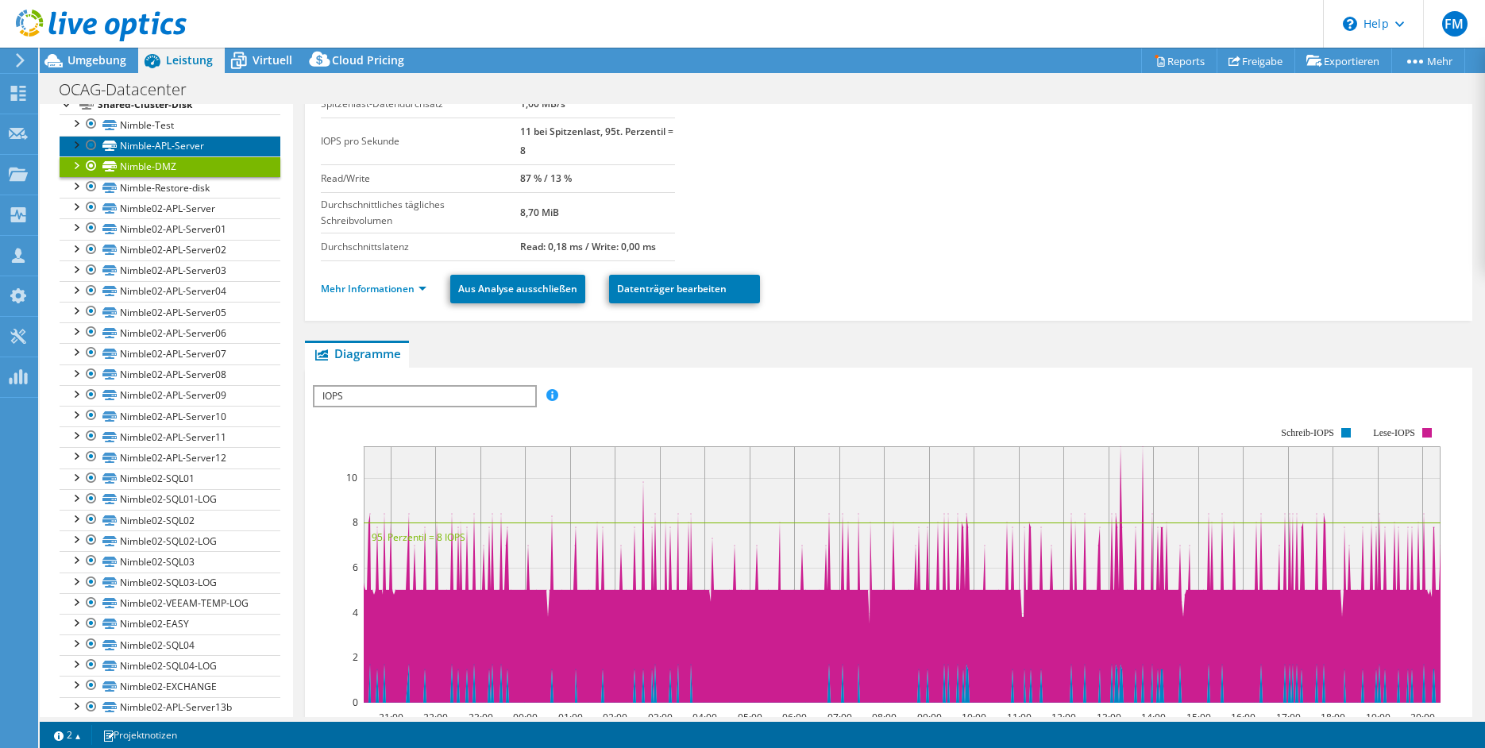
click at [206, 156] on link "Nimble-APL-Server" at bounding box center [170, 146] width 221 height 21
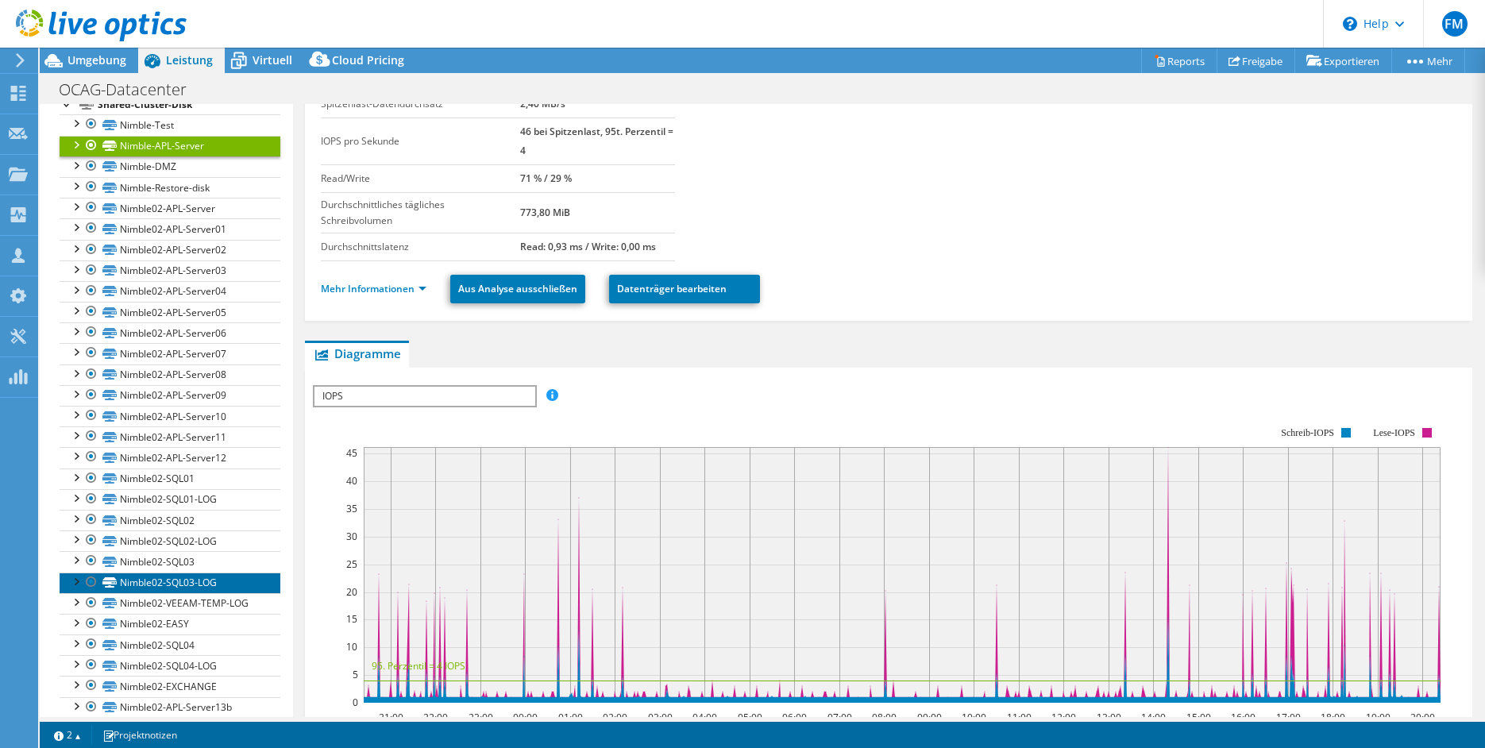
click at [214, 591] on link "Nimble02-SQL03-LOG" at bounding box center [170, 582] width 221 height 21
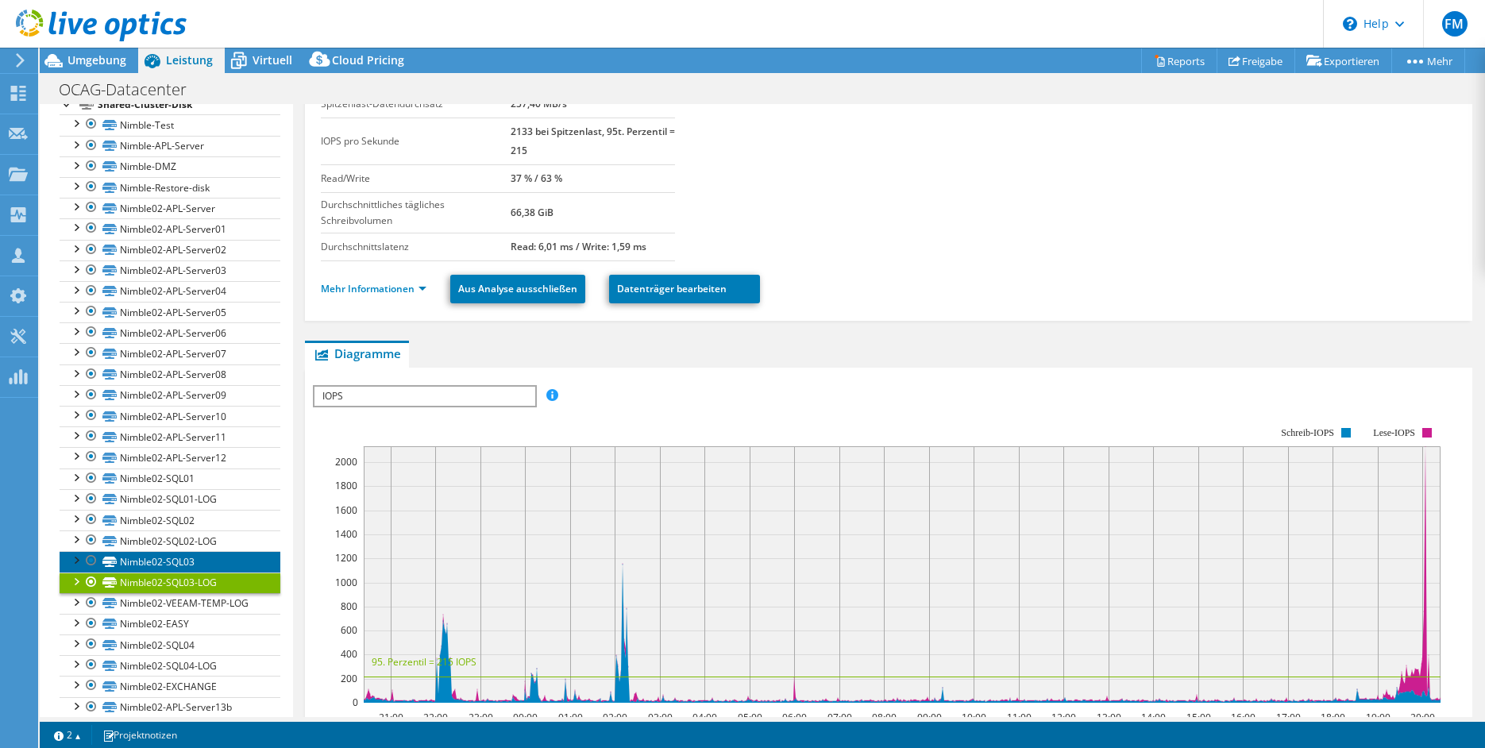
click at [211, 572] on link "Nimble02-SQL03" at bounding box center [170, 561] width 221 height 21
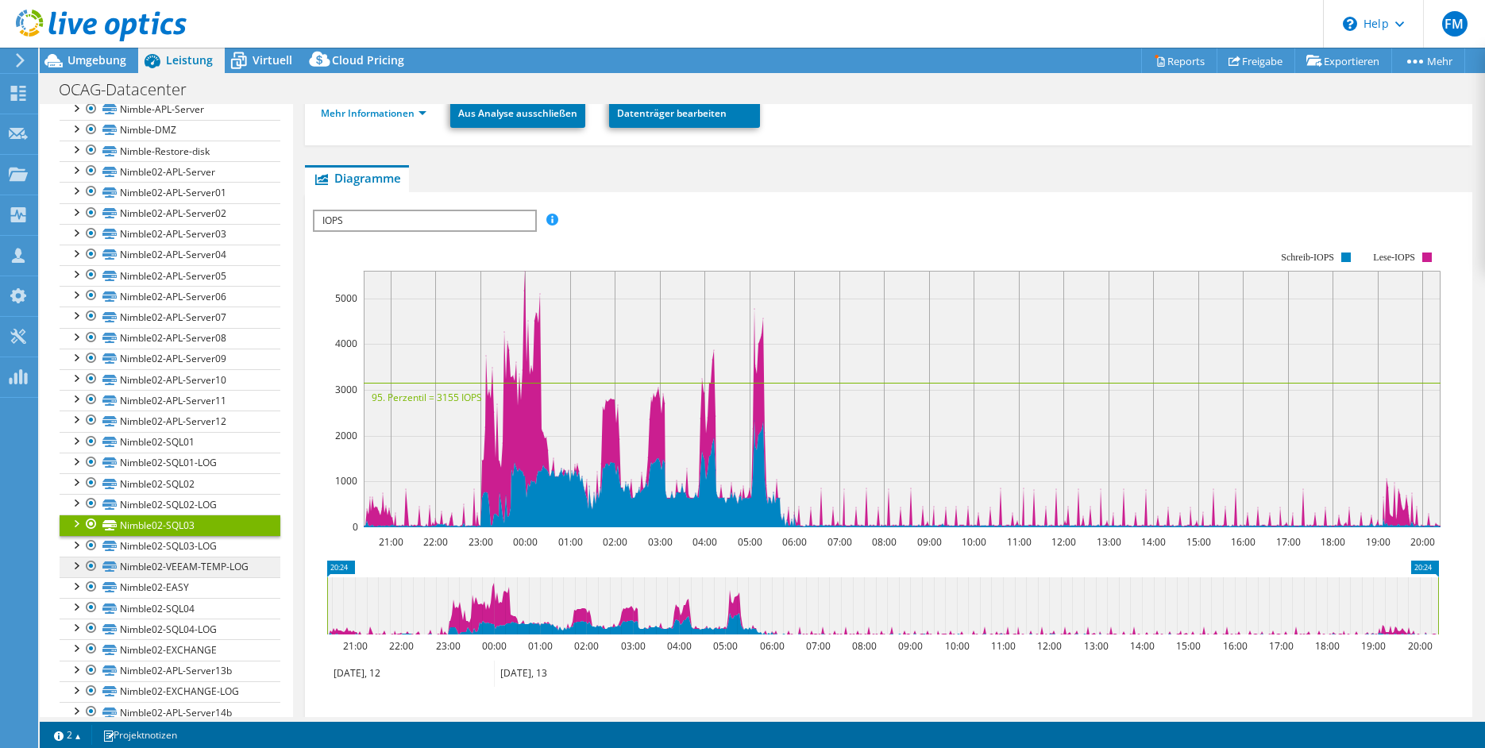
scroll to position [345, 0]
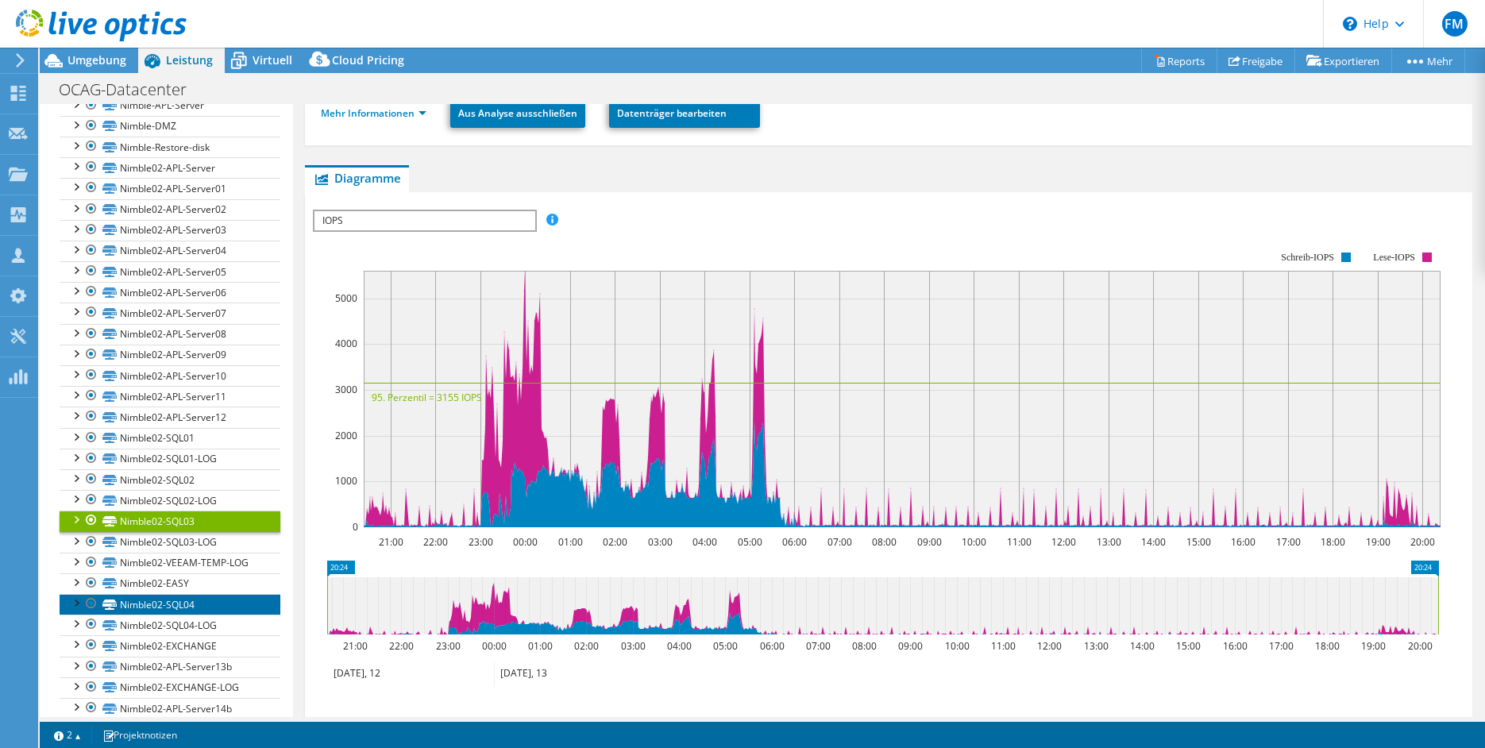
click at [197, 615] on link "Nimble02-SQL04" at bounding box center [170, 604] width 221 height 21
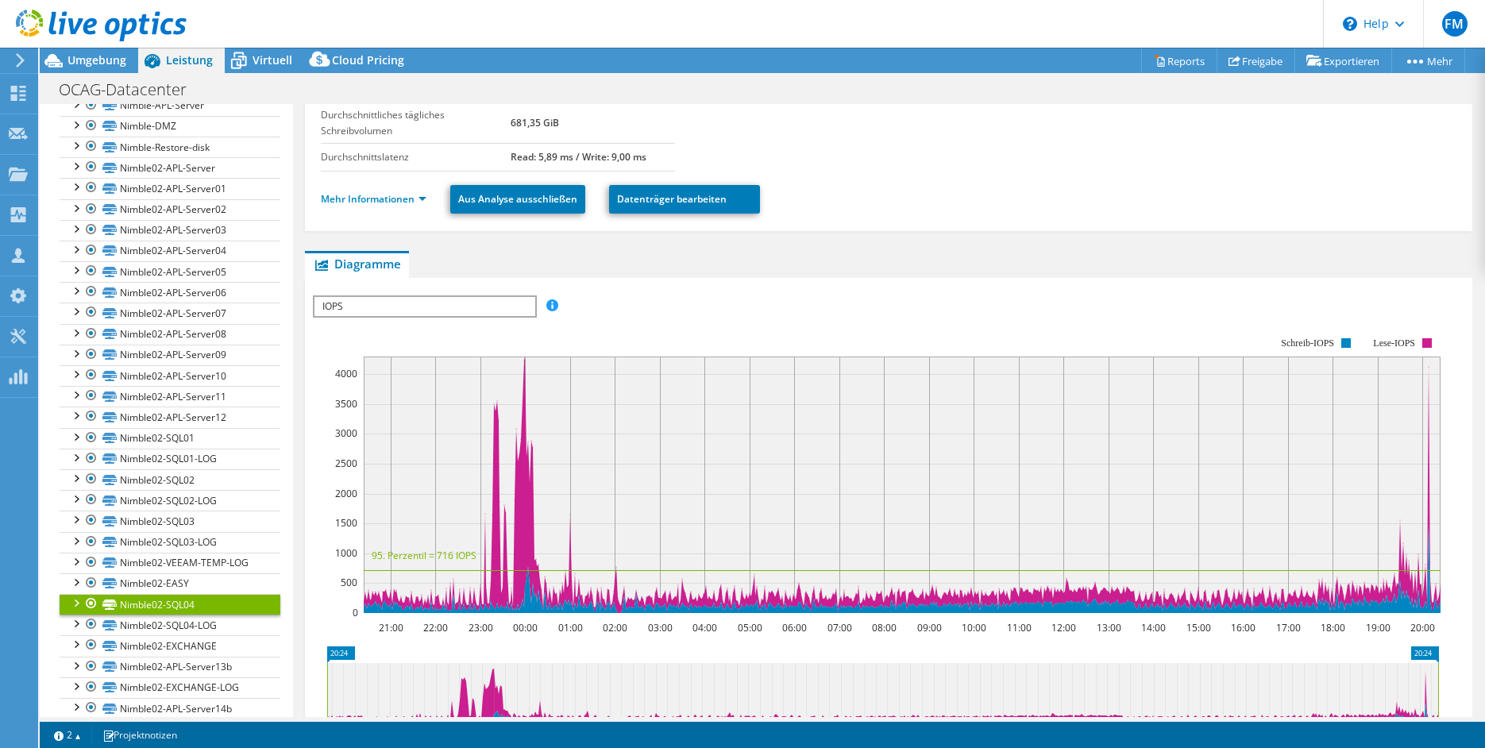
scroll to position [76, 0]
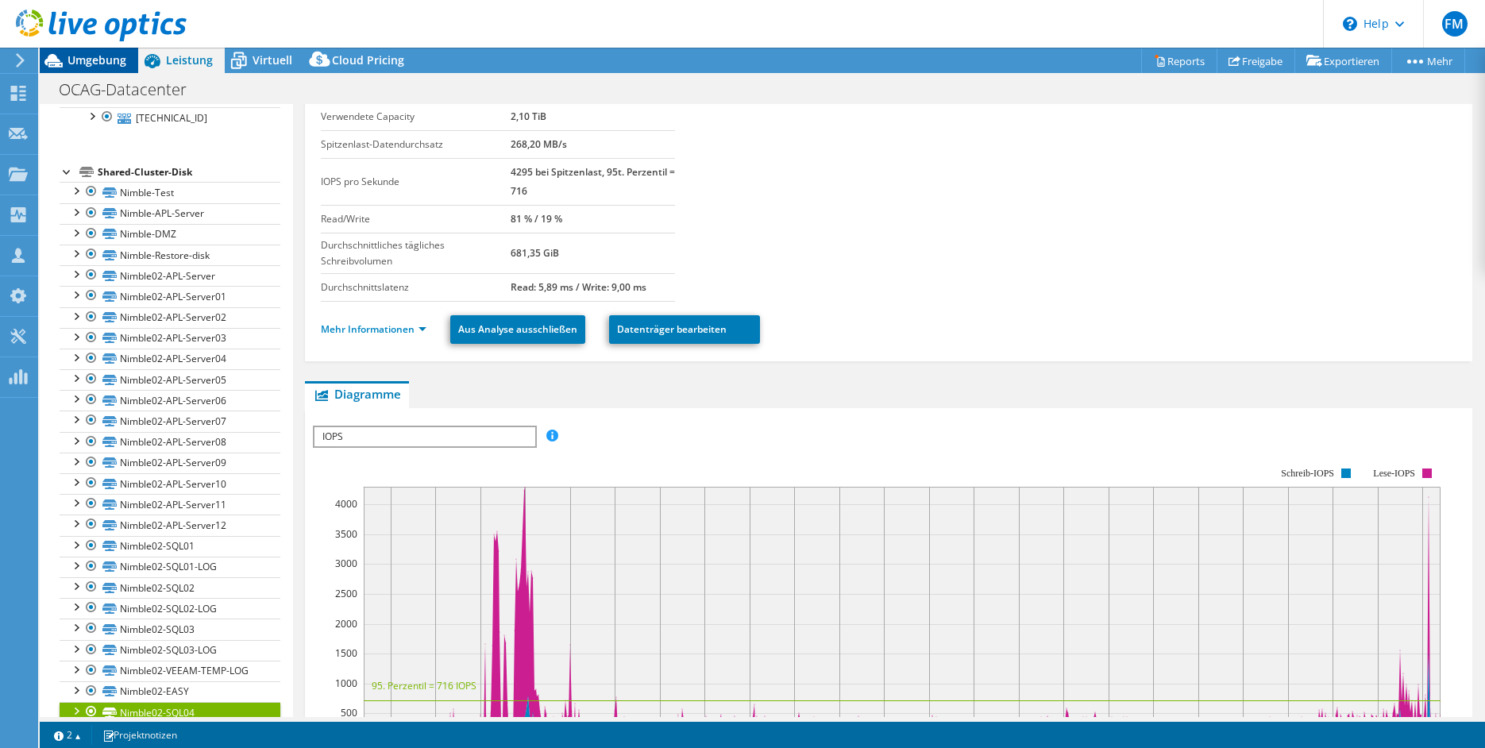
click at [96, 69] on div "Umgebung" at bounding box center [89, 60] width 98 height 25
